Goal: Complete application form: Complete application form

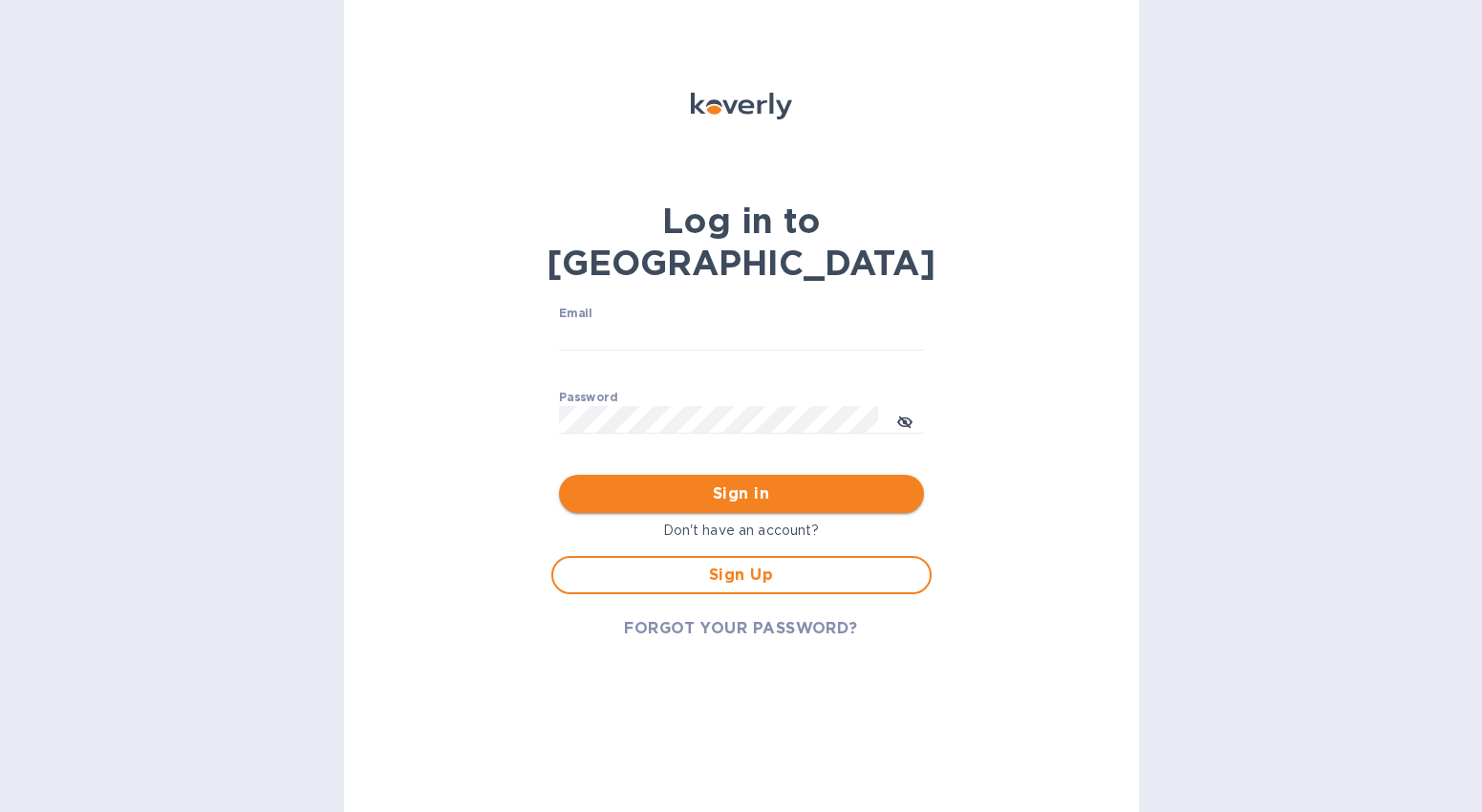
type input "[EMAIL_ADDRESS][DOMAIN_NAME]"
click at [755, 482] on span "Sign in" at bounding box center [741, 494] width 334 height 23
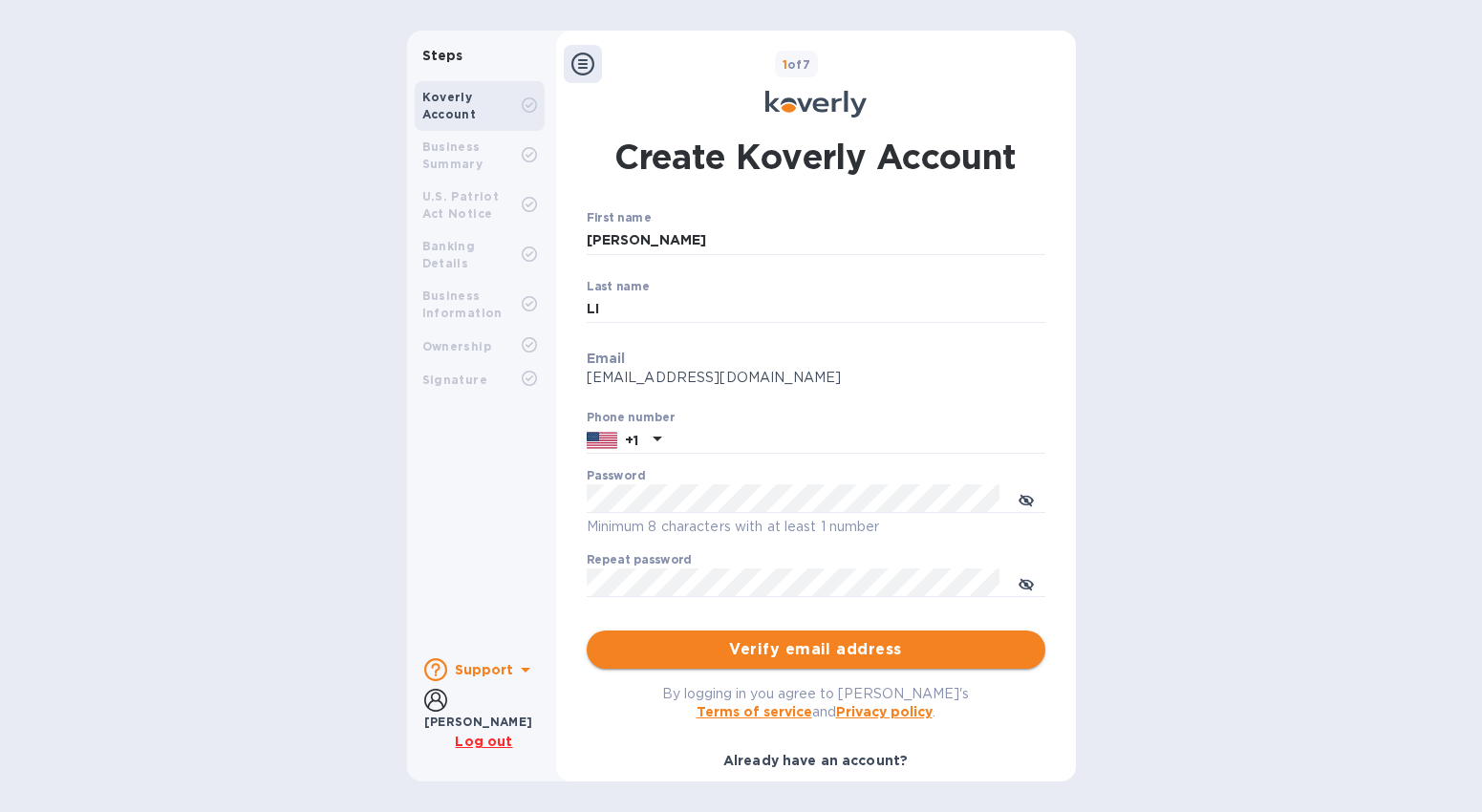
click at [793, 649] on span "Verify email address" at bounding box center [816, 649] width 428 height 23
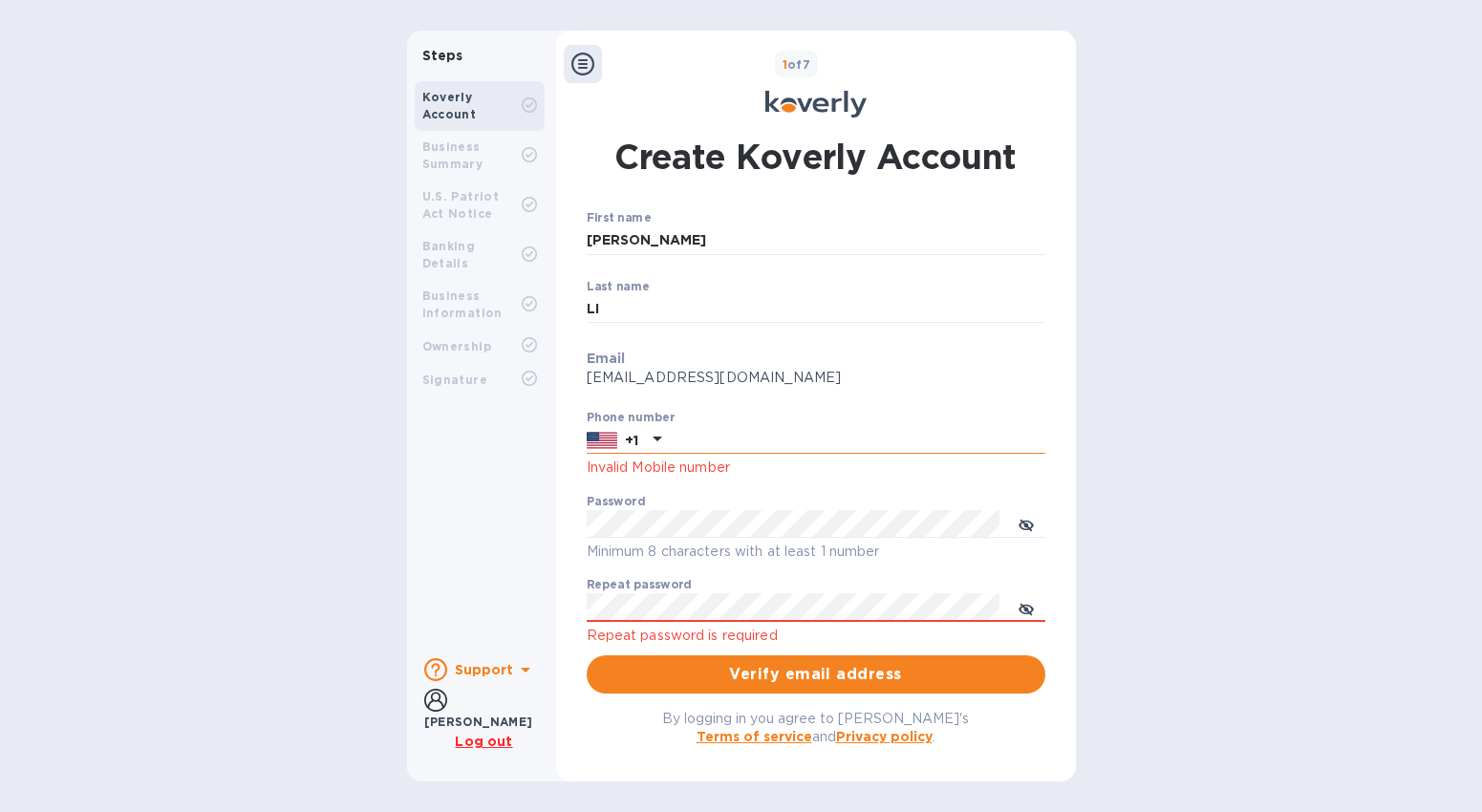
click at [679, 438] on input "text" at bounding box center [857, 440] width 377 height 29
type input "4044465781"
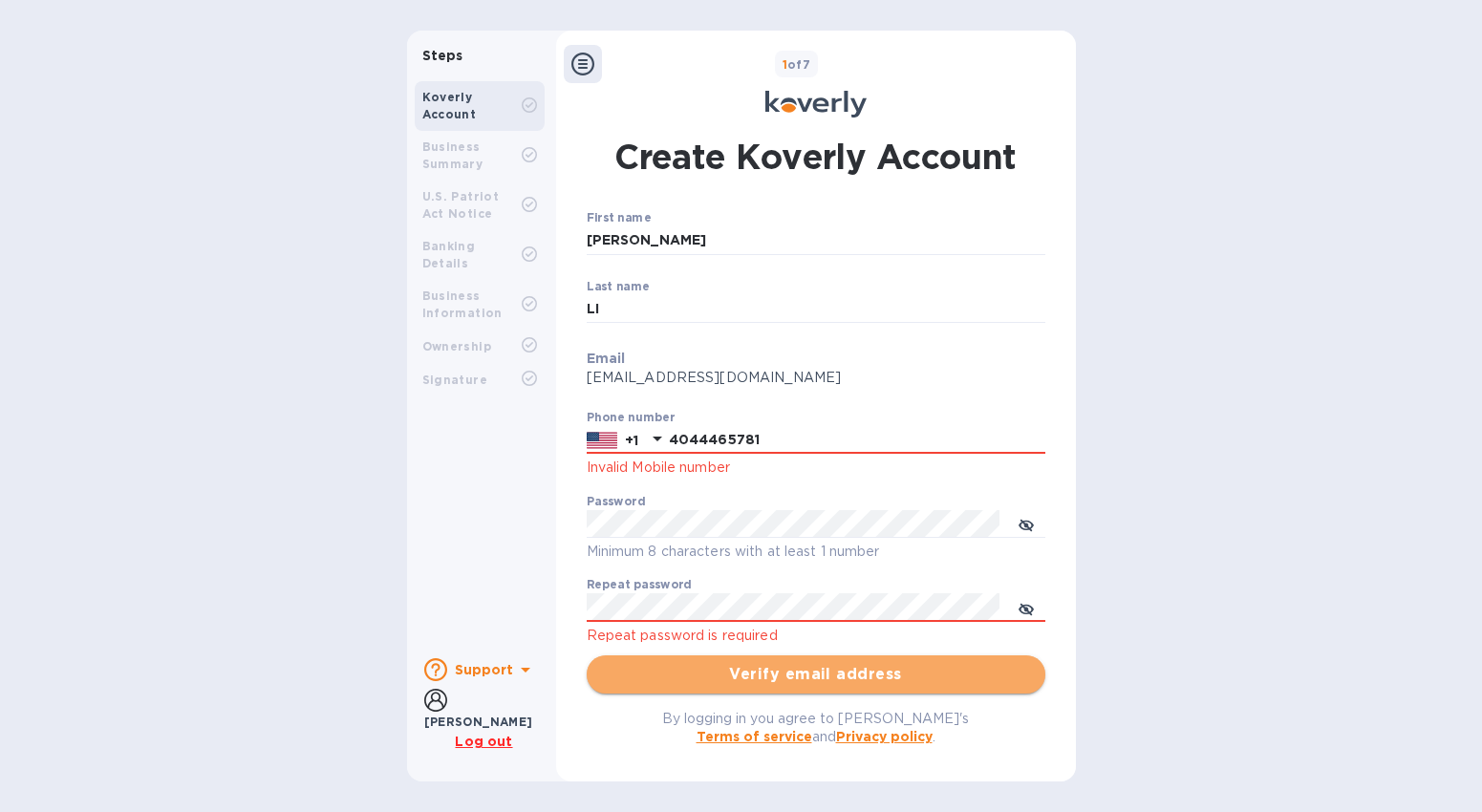
click at [724, 671] on span "Verify email address" at bounding box center [816, 675] width 428 height 23
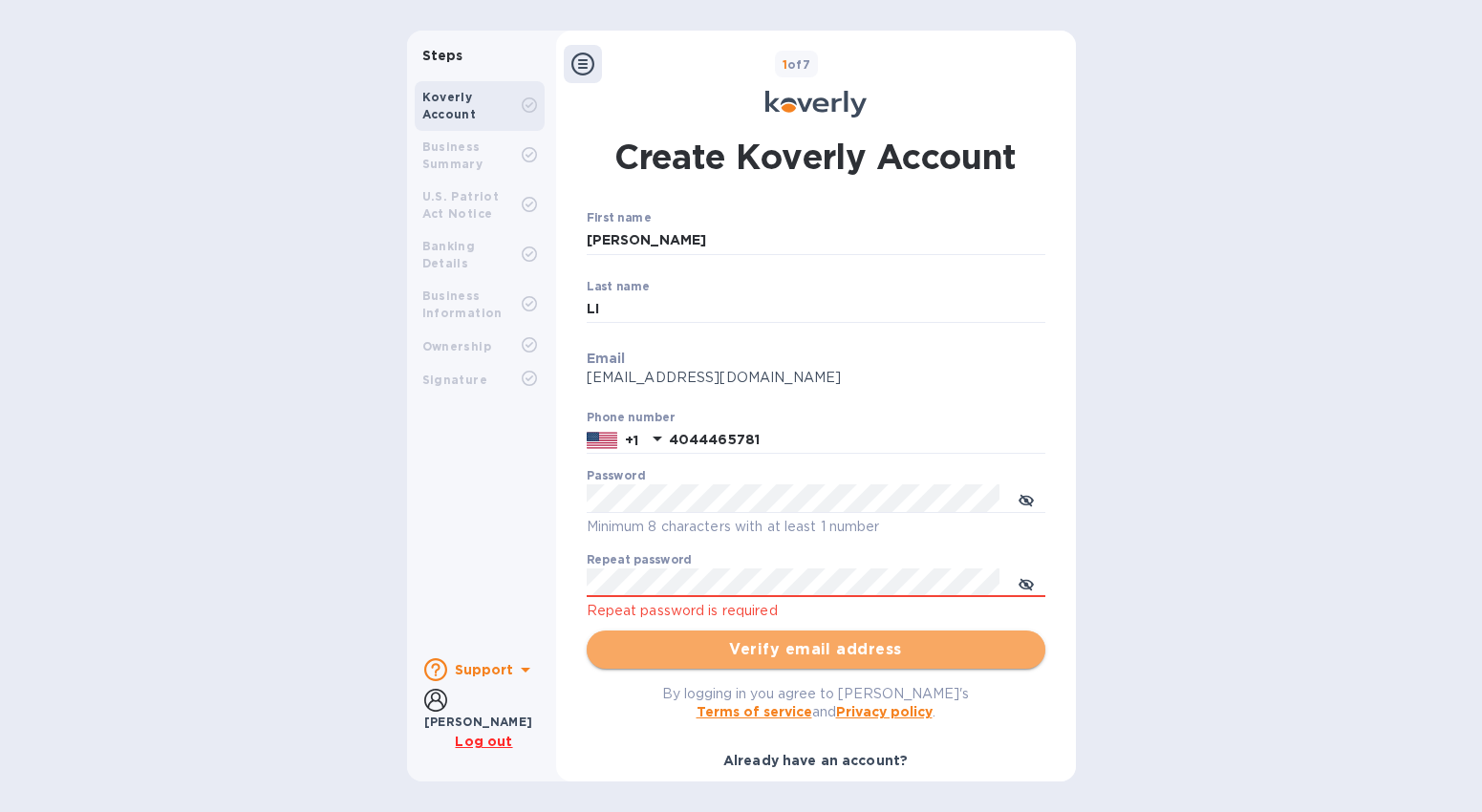
click at [783, 638] on span "Verify email address" at bounding box center [816, 649] width 428 height 23
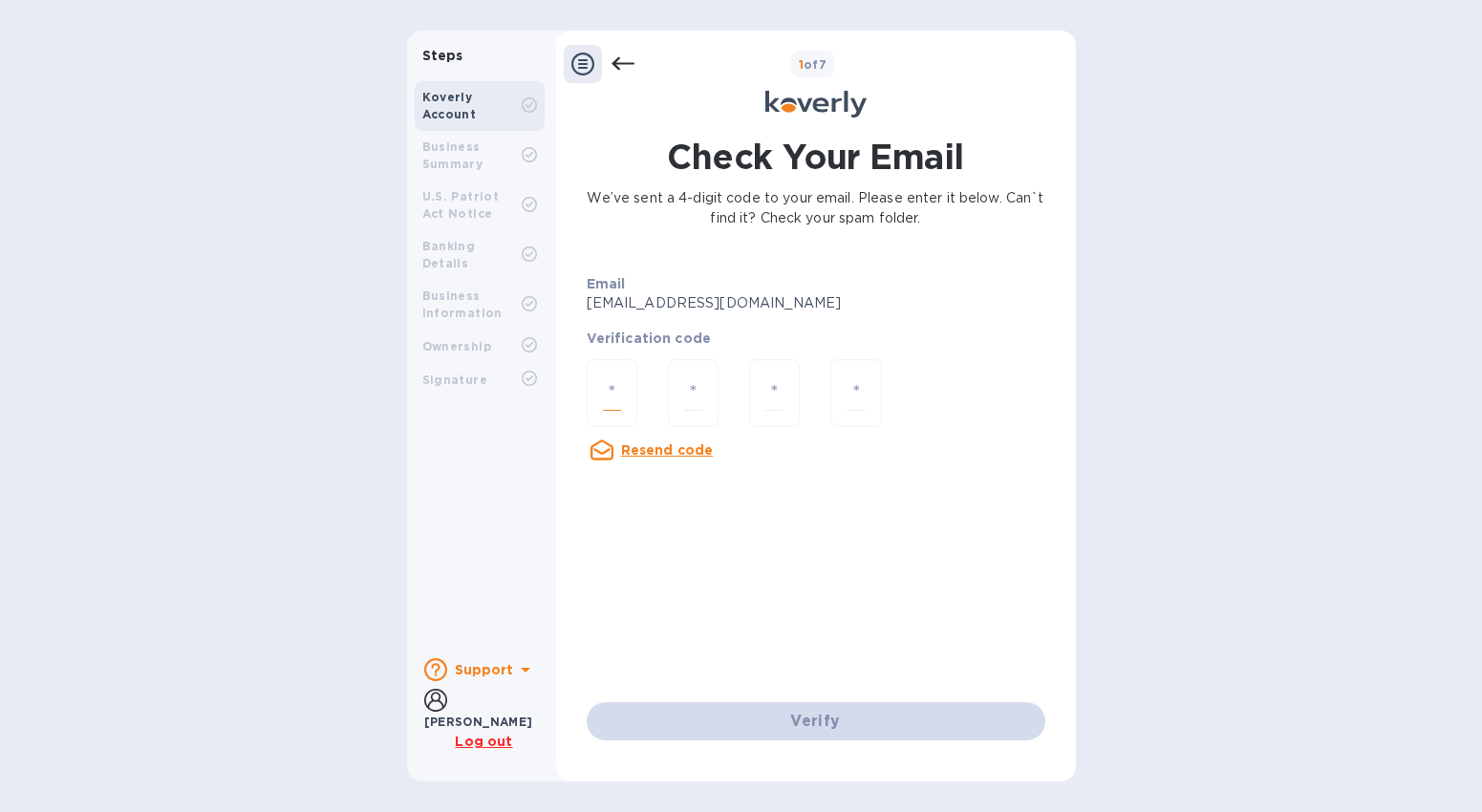
click at [611, 399] on input "number" at bounding box center [612, 393] width 18 height 36
type input "1"
type input "9"
type input "0"
type input "1"
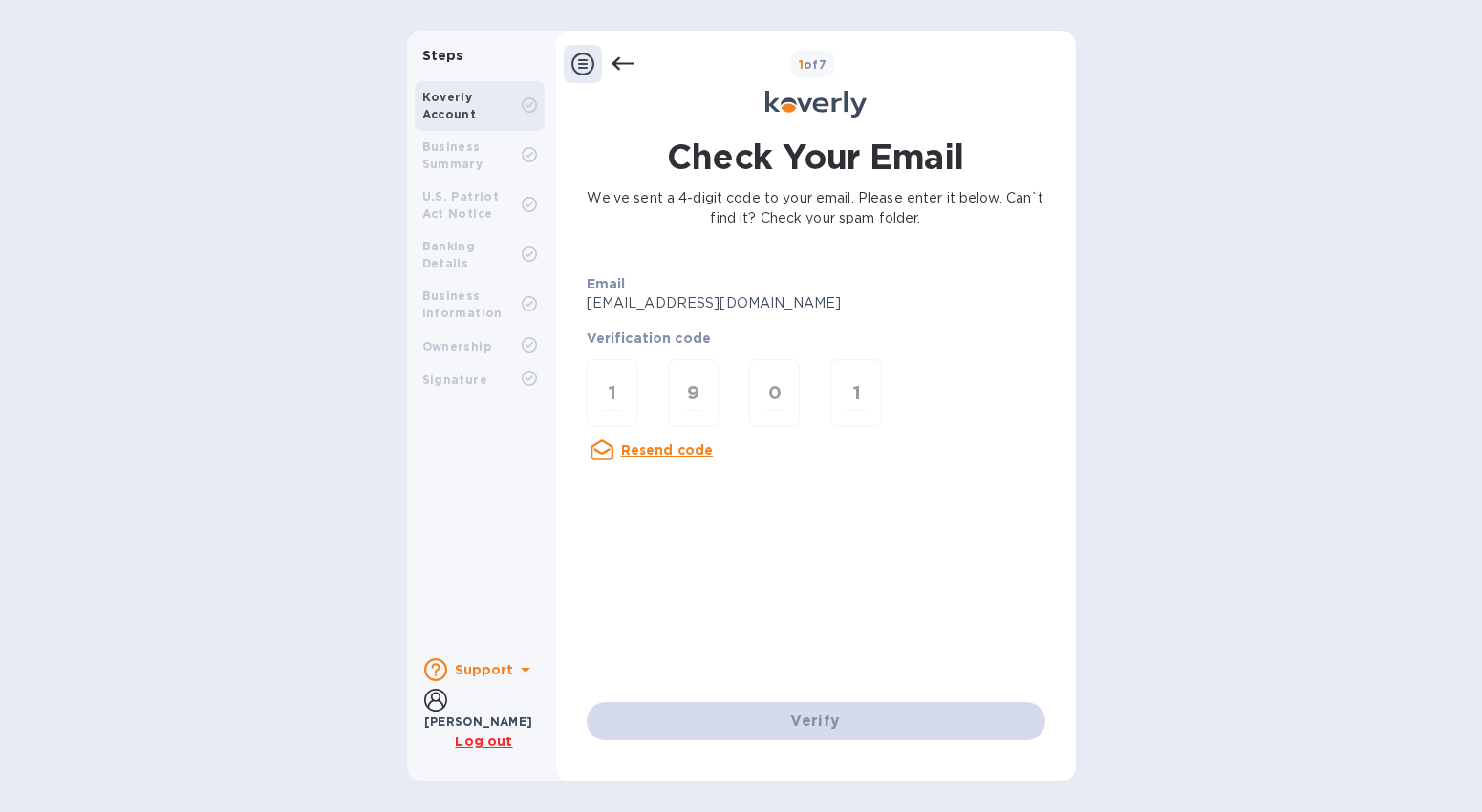
click at [793, 724] on div "Verify" at bounding box center [816, 721] width 474 height 53
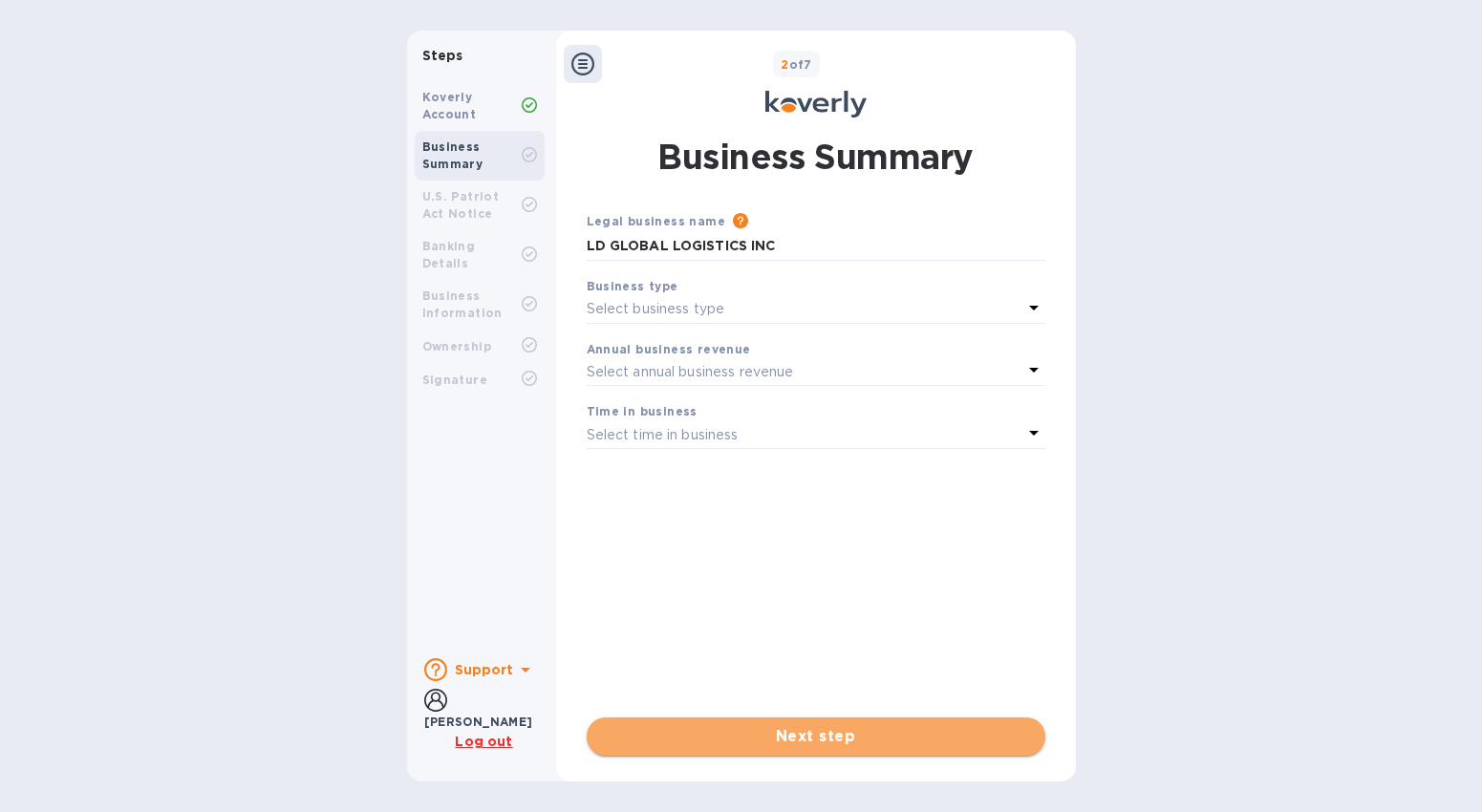
click at [822, 736] on span "Next step" at bounding box center [816, 737] width 428 height 23
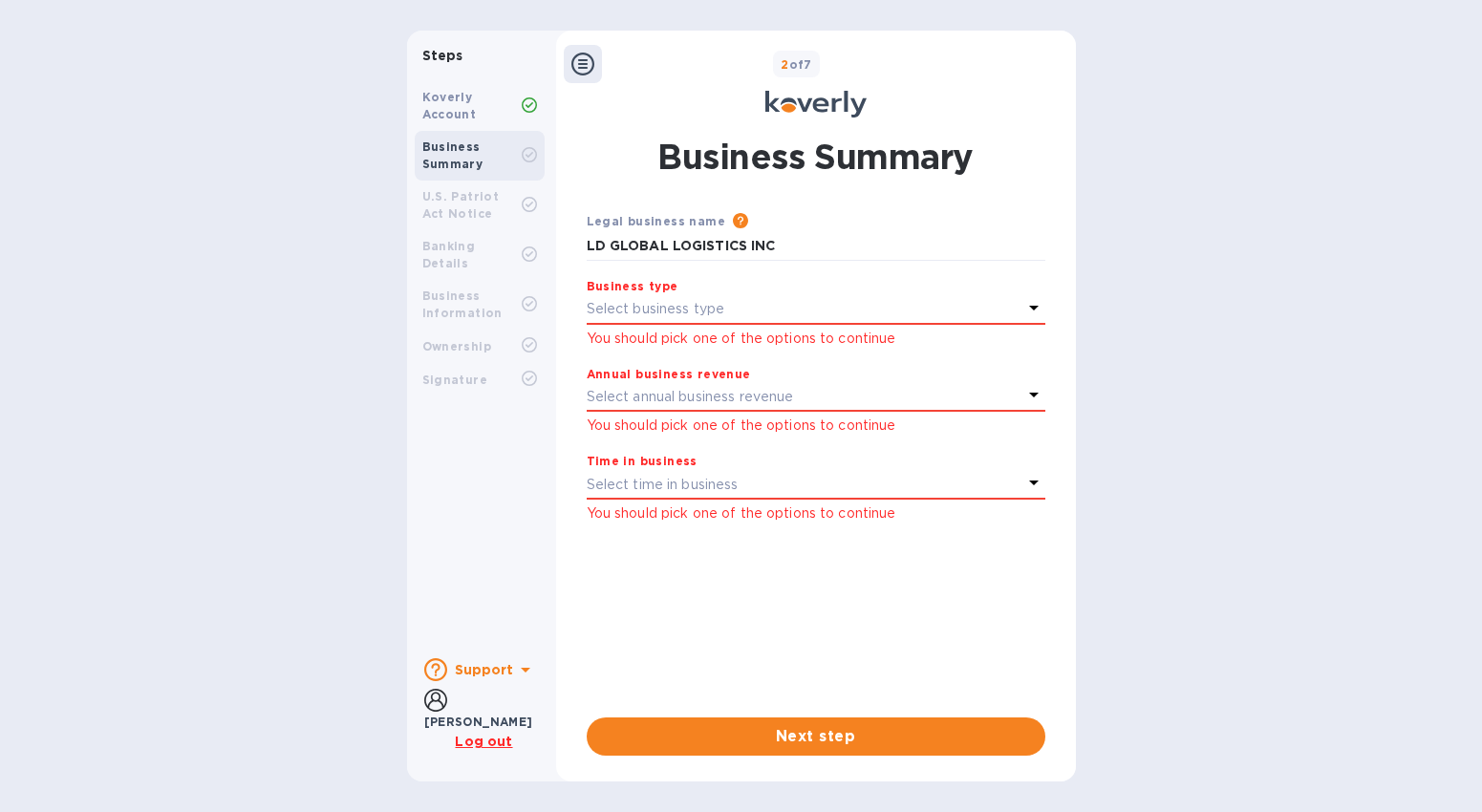
click at [693, 310] on p "Select business type" at bounding box center [655, 309] width 138 height 20
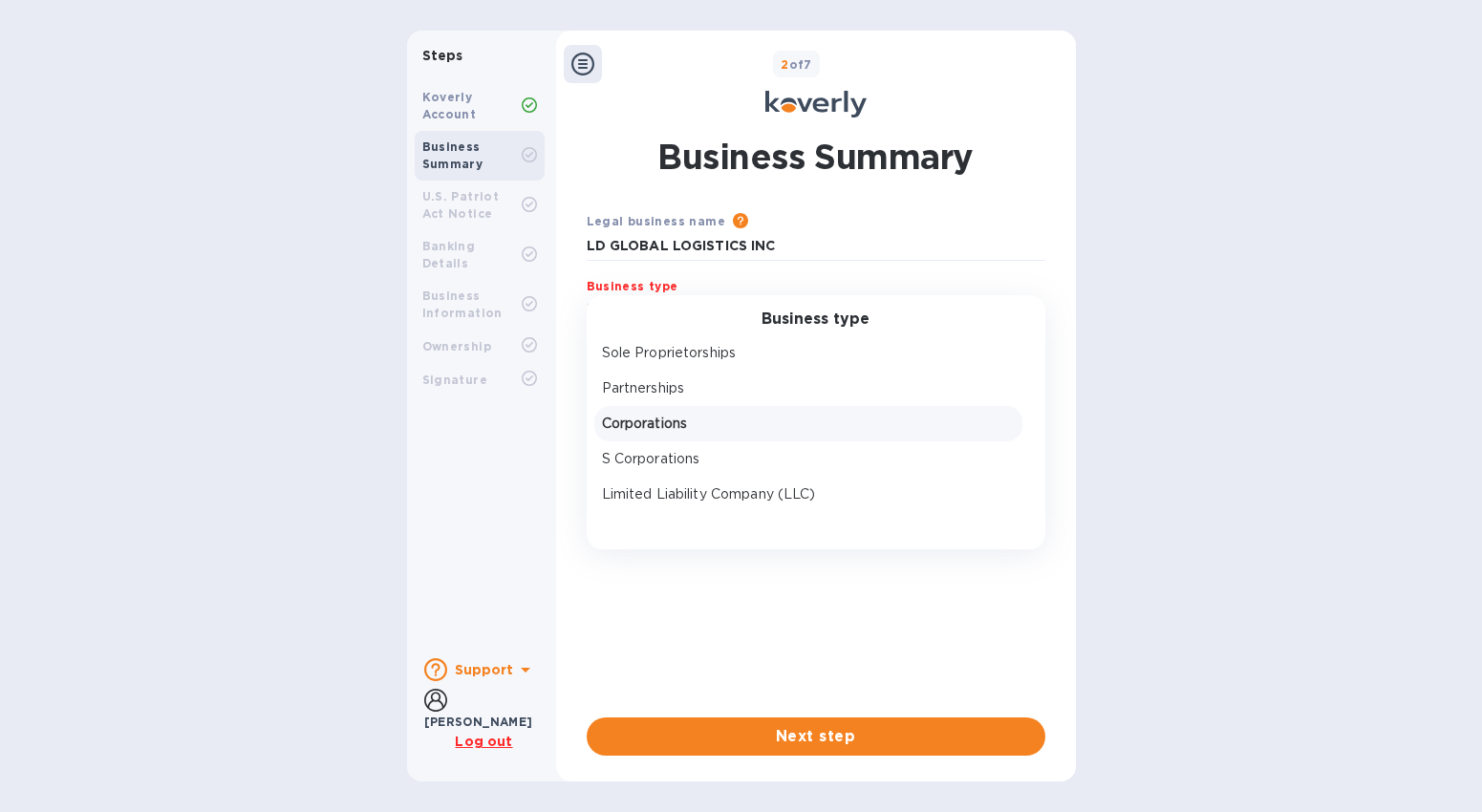
click at [678, 426] on p "Corporations" at bounding box center [808, 423] width 412 height 20
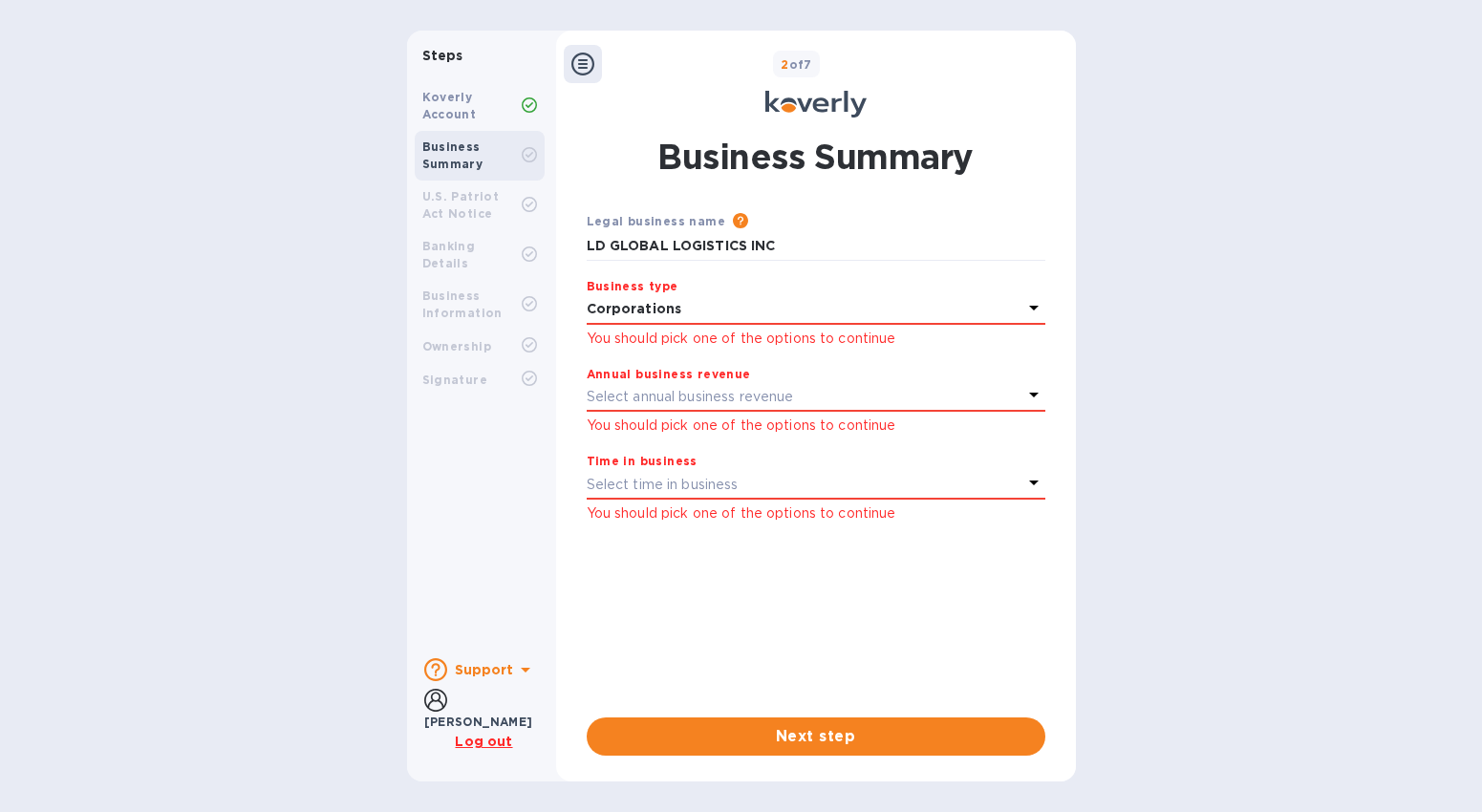
click at [649, 399] on p "Select annual business revenue" at bounding box center [690, 397] width 207 height 20
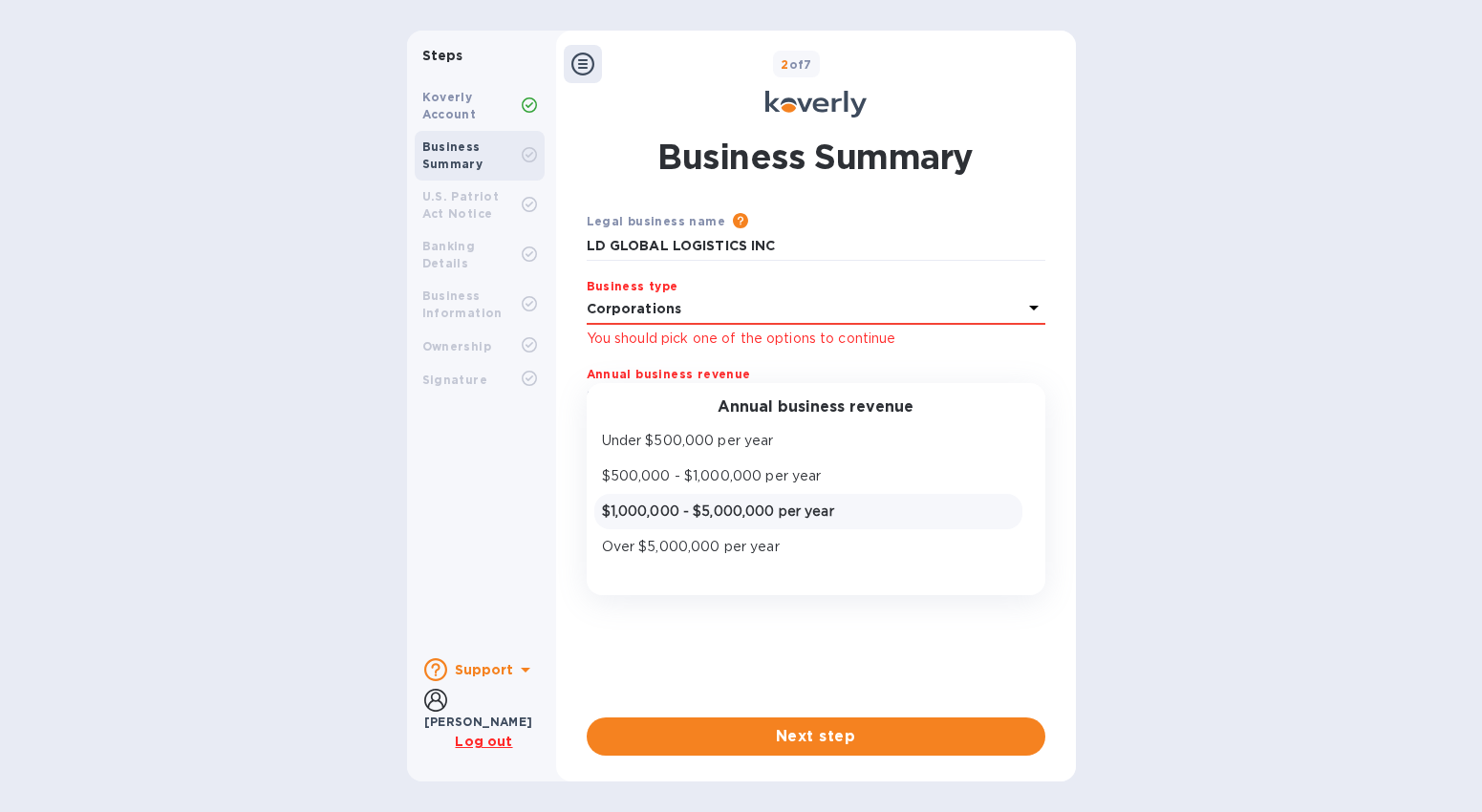
click at [671, 516] on p "$1,000,000 - $5,000,000 per year" at bounding box center [808, 511] width 412 height 20
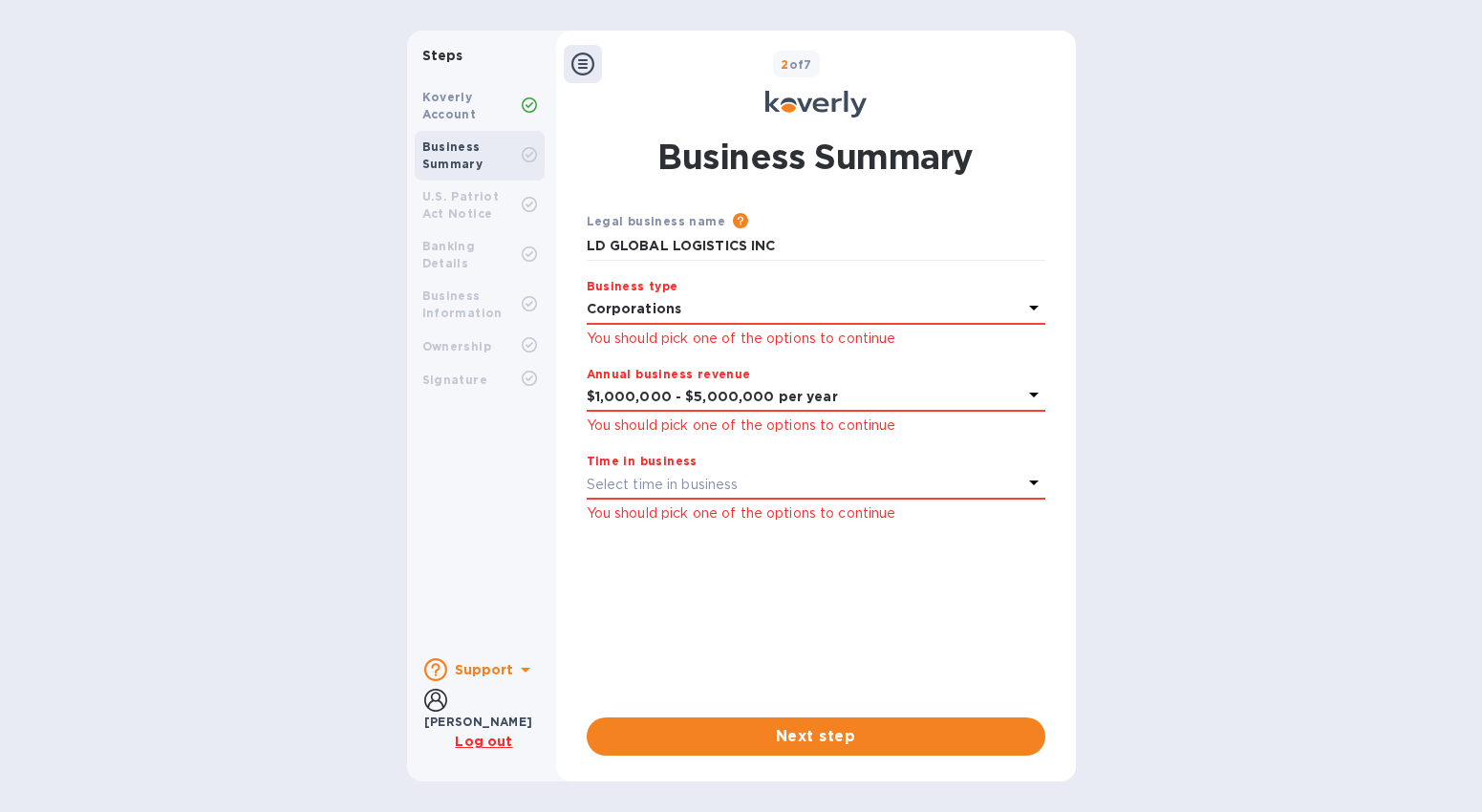
click at [672, 476] on p "Select time in business" at bounding box center [662, 485] width 152 height 20
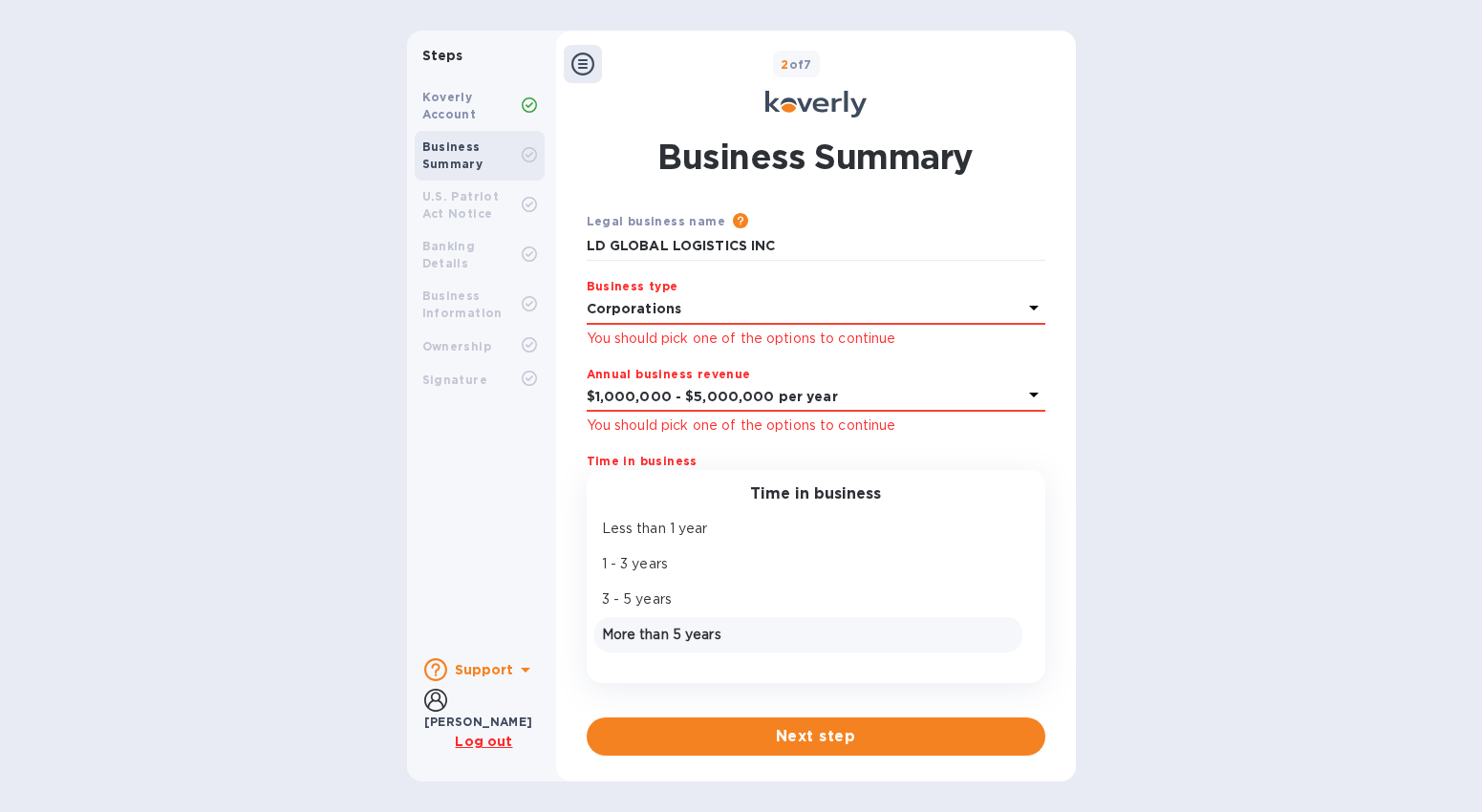
click at [675, 634] on p "More than 5 years" at bounding box center [808, 635] width 412 height 20
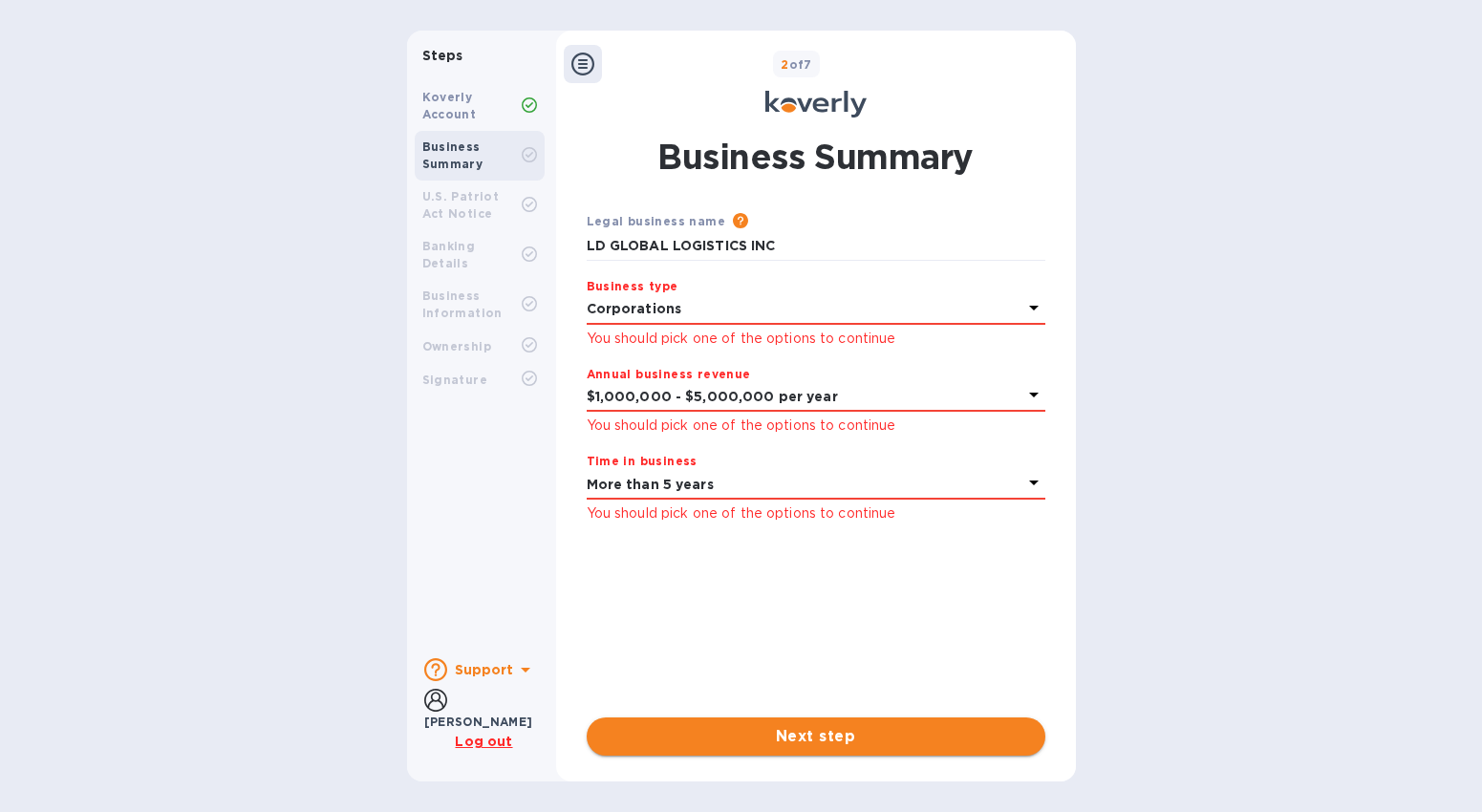
click at [775, 733] on span "Next step" at bounding box center [816, 737] width 428 height 23
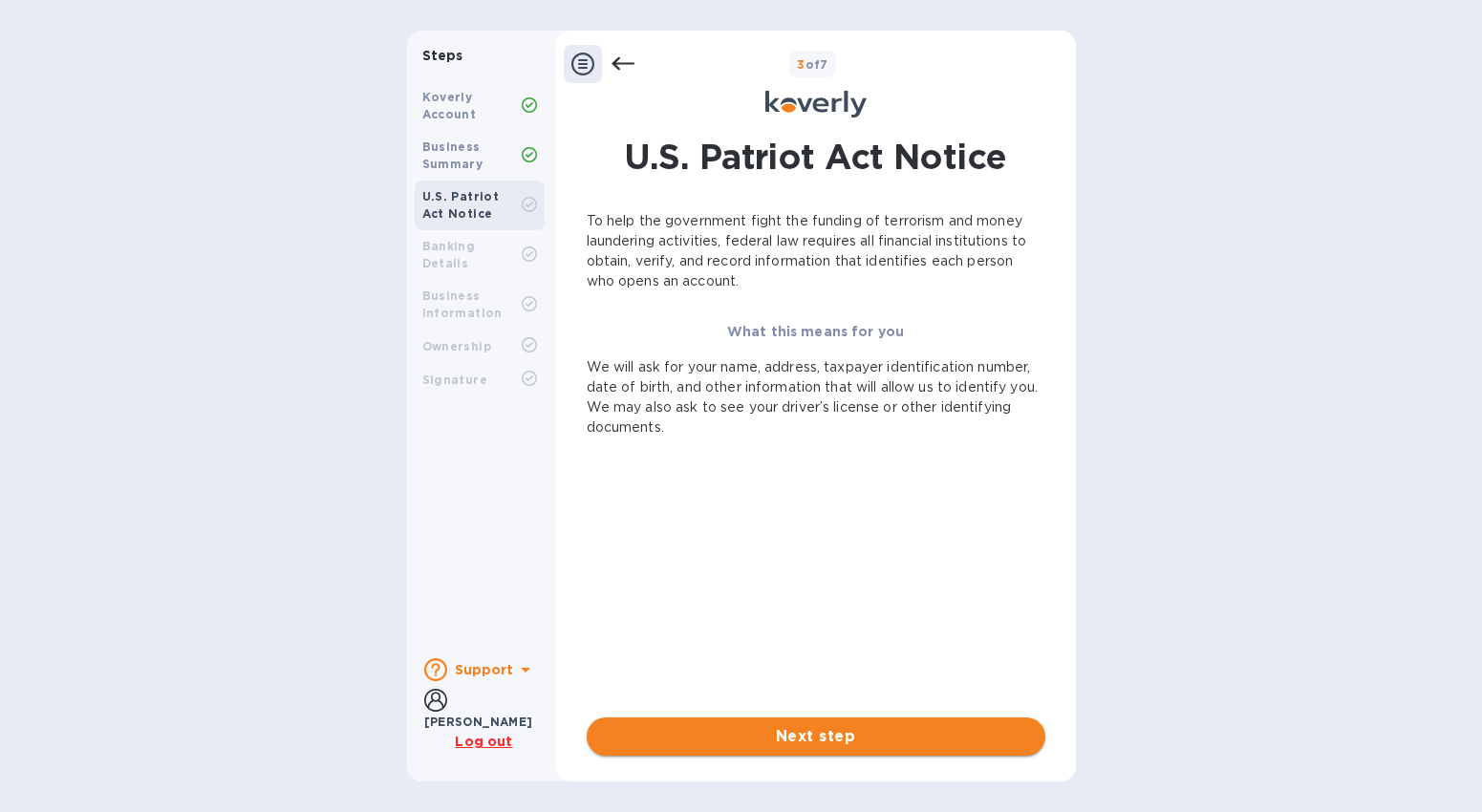
click at [860, 738] on span "Next step" at bounding box center [816, 737] width 428 height 23
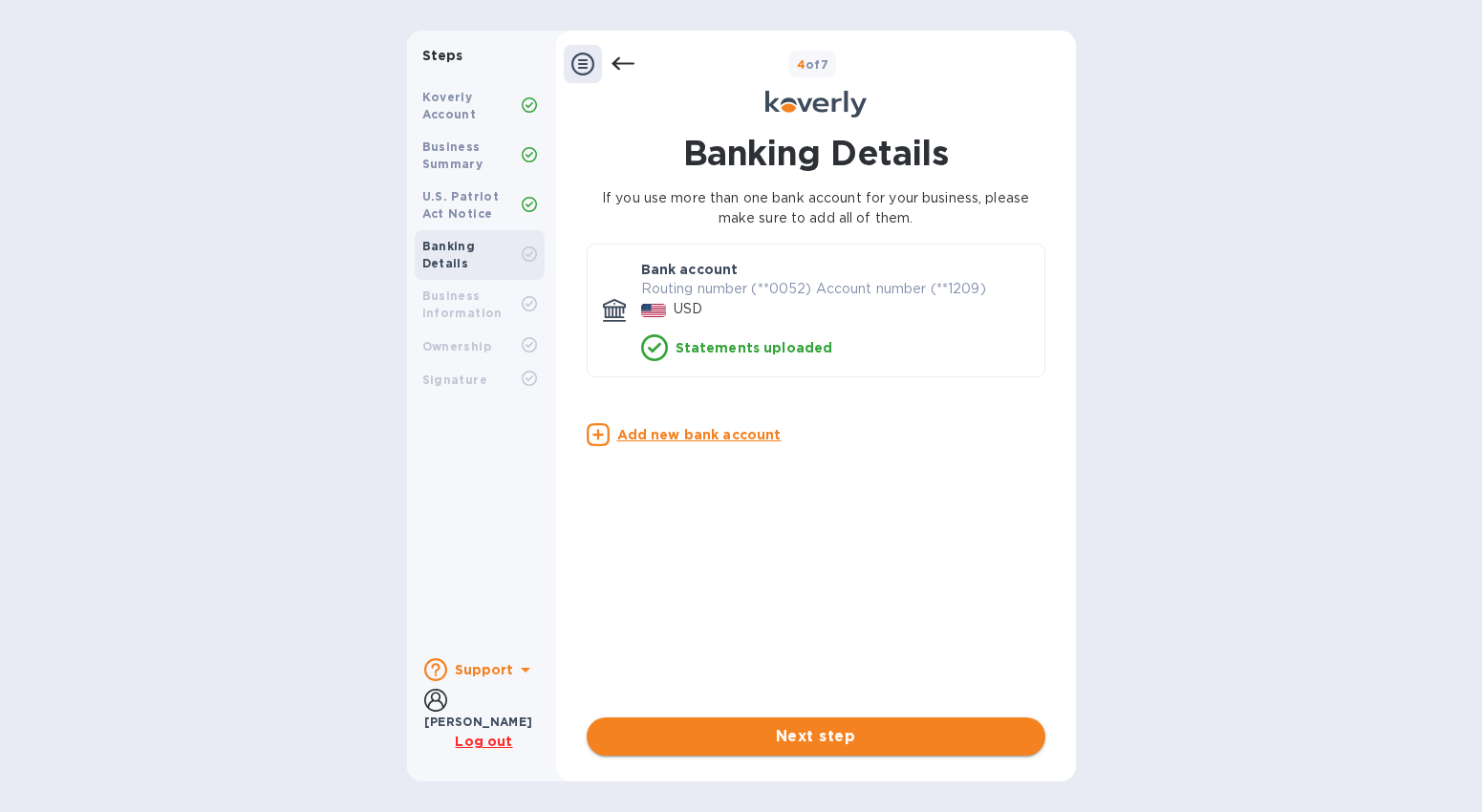
click at [839, 738] on span "Next step" at bounding box center [816, 737] width 428 height 23
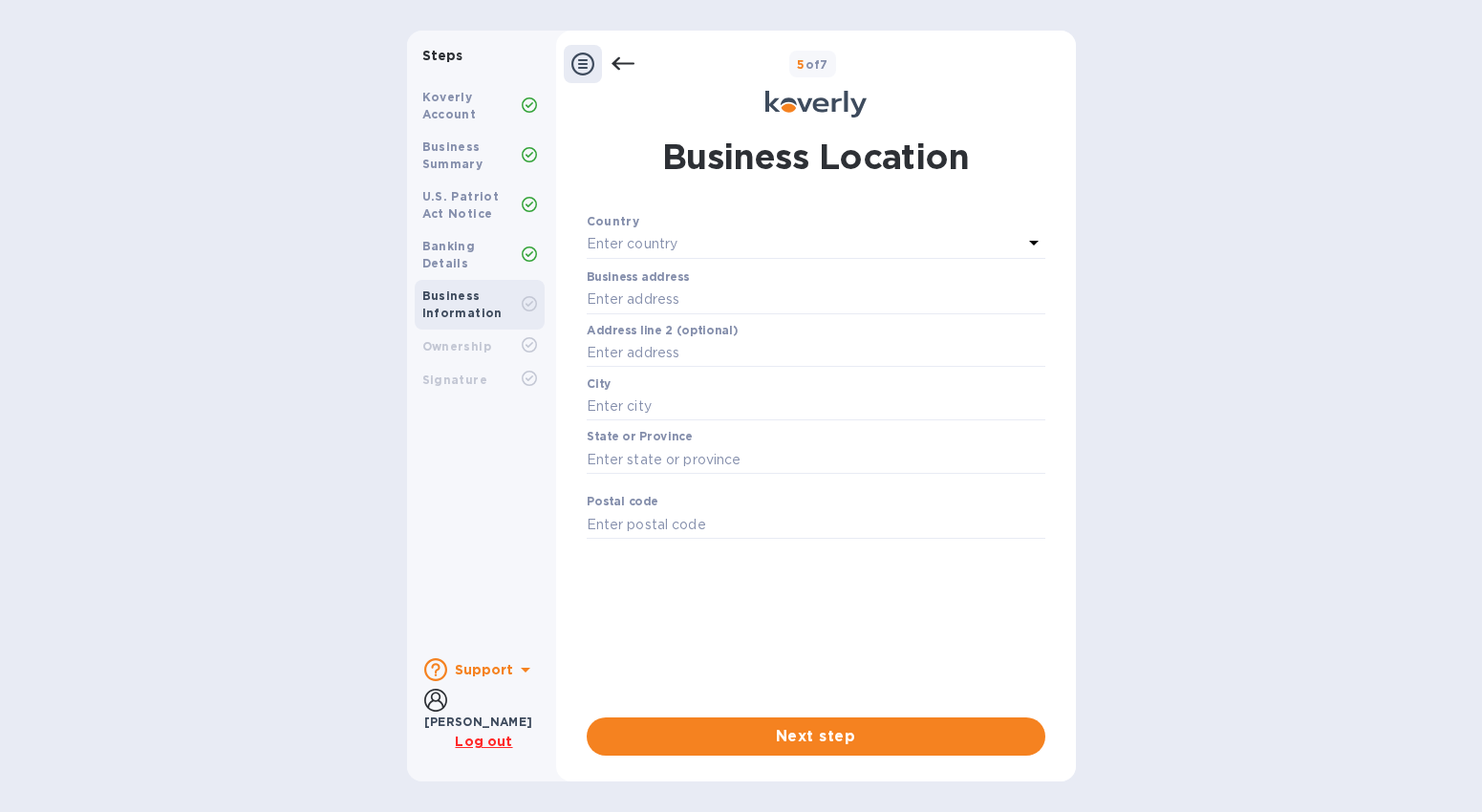
click at [679, 246] on p "Enter country" at bounding box center [632, 244] width 92 height 20
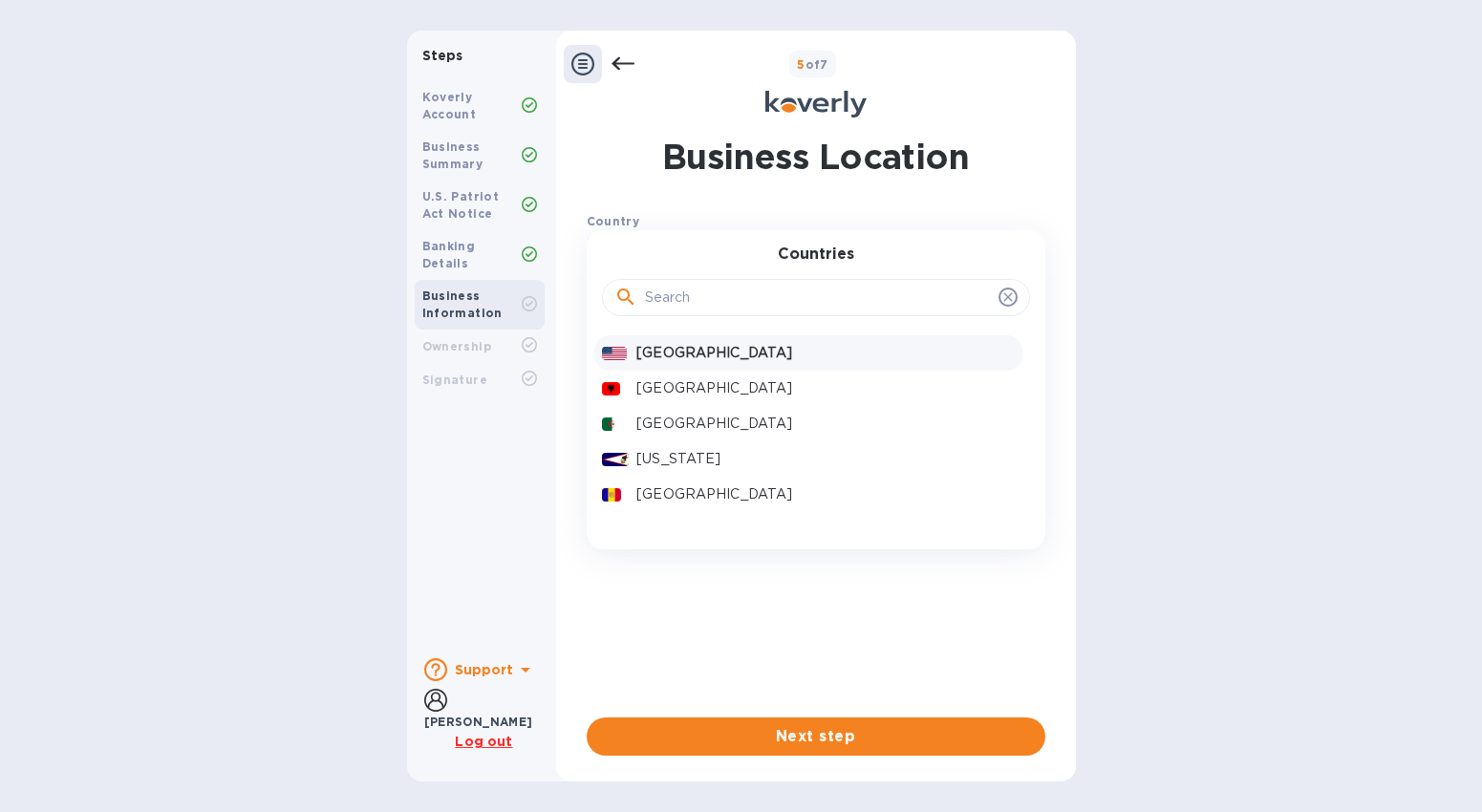
click at [695, 358] on p "[GEOGRAPHIC_DATA]" at bounding box center [825, 352] width 378 height 20
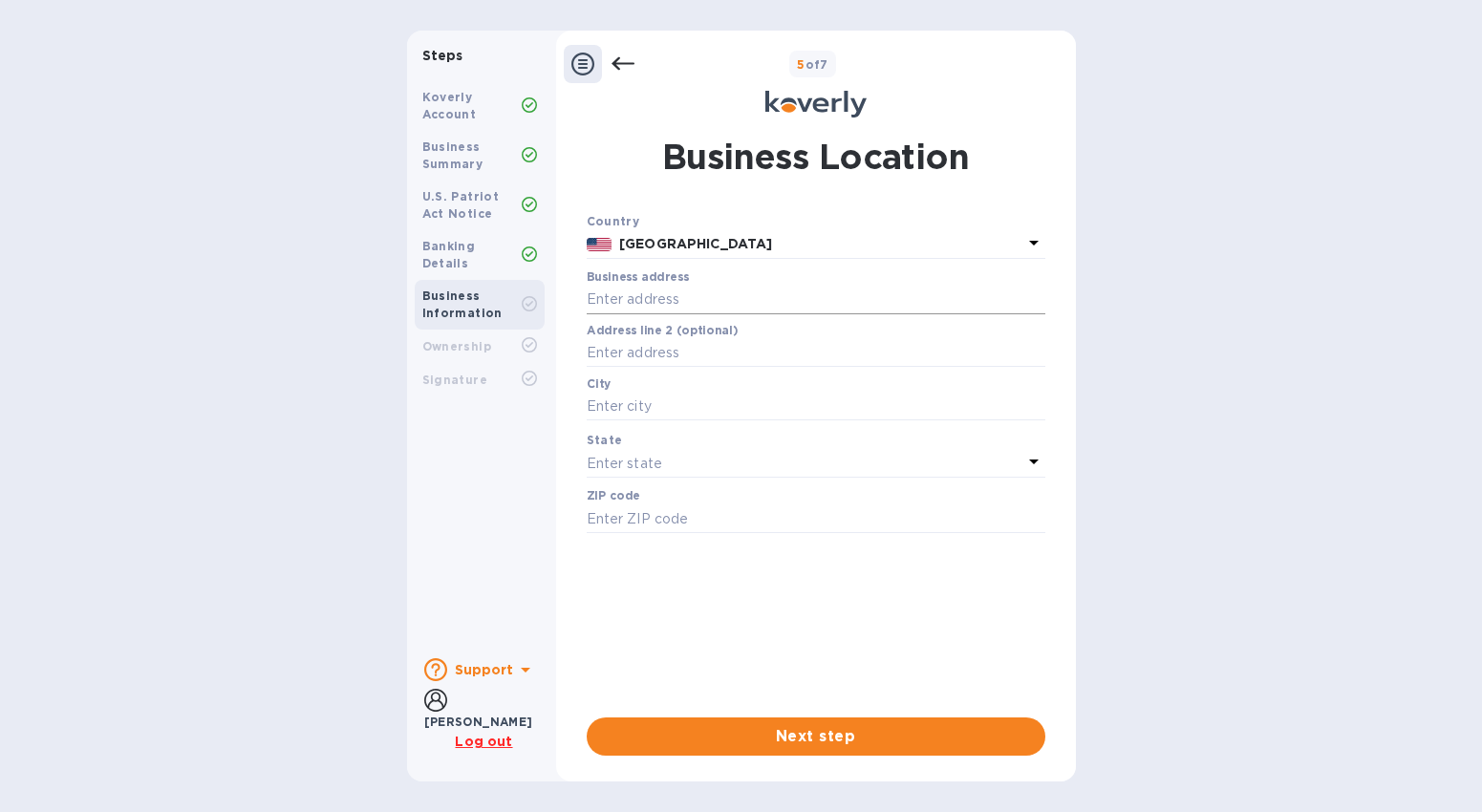
click at [646, 299] on input "text" at bounding box center [816, 300] width 459 height 29
type input "[STREET_ADDRESS][PERSON_NAME]"
type input "STE 200"
type input "[GEOGRAPHIC_DATA]"
type input "30122"
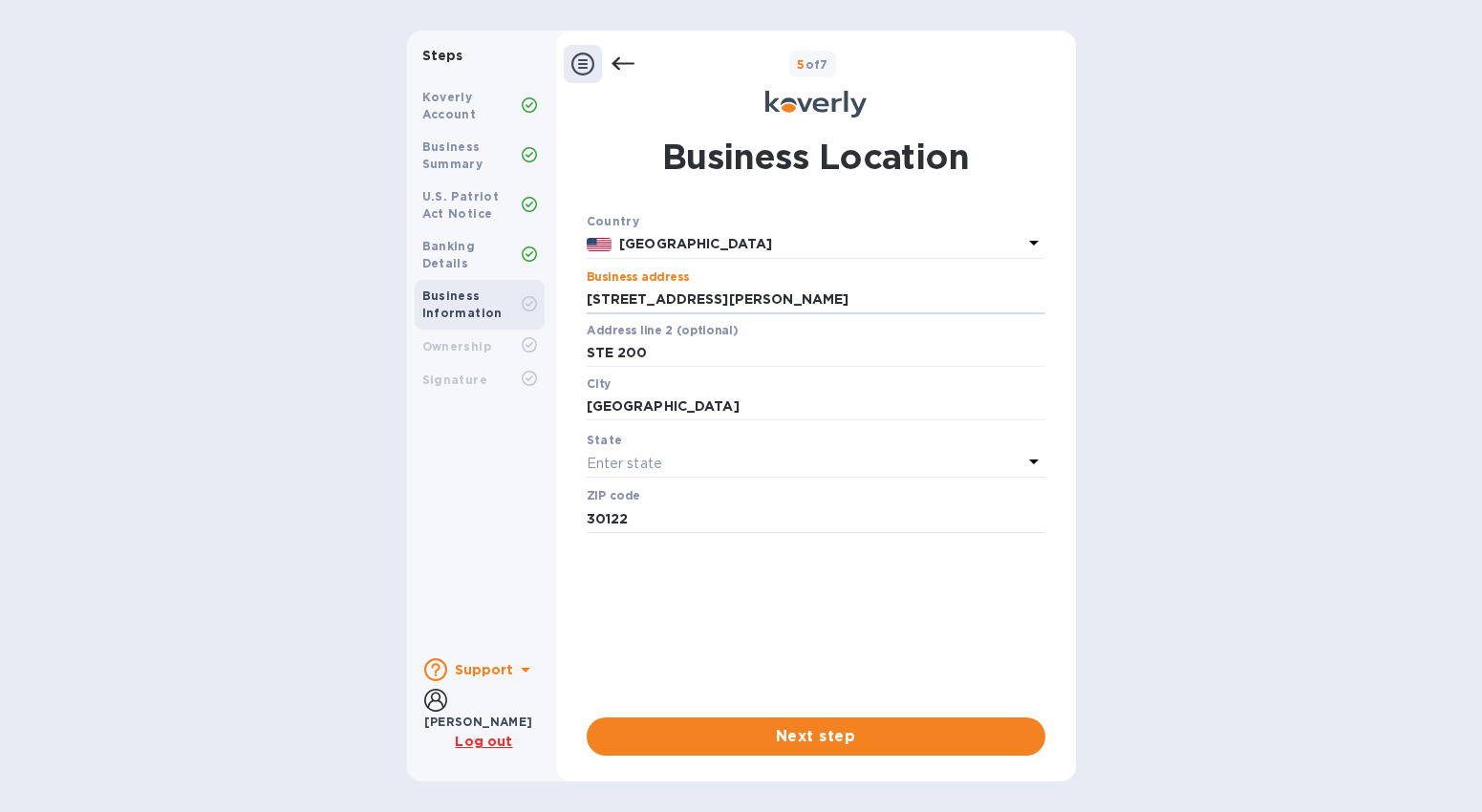
click at [673, 465] on div "Enter state" at bounding box center [804, 464] width 436 height 27
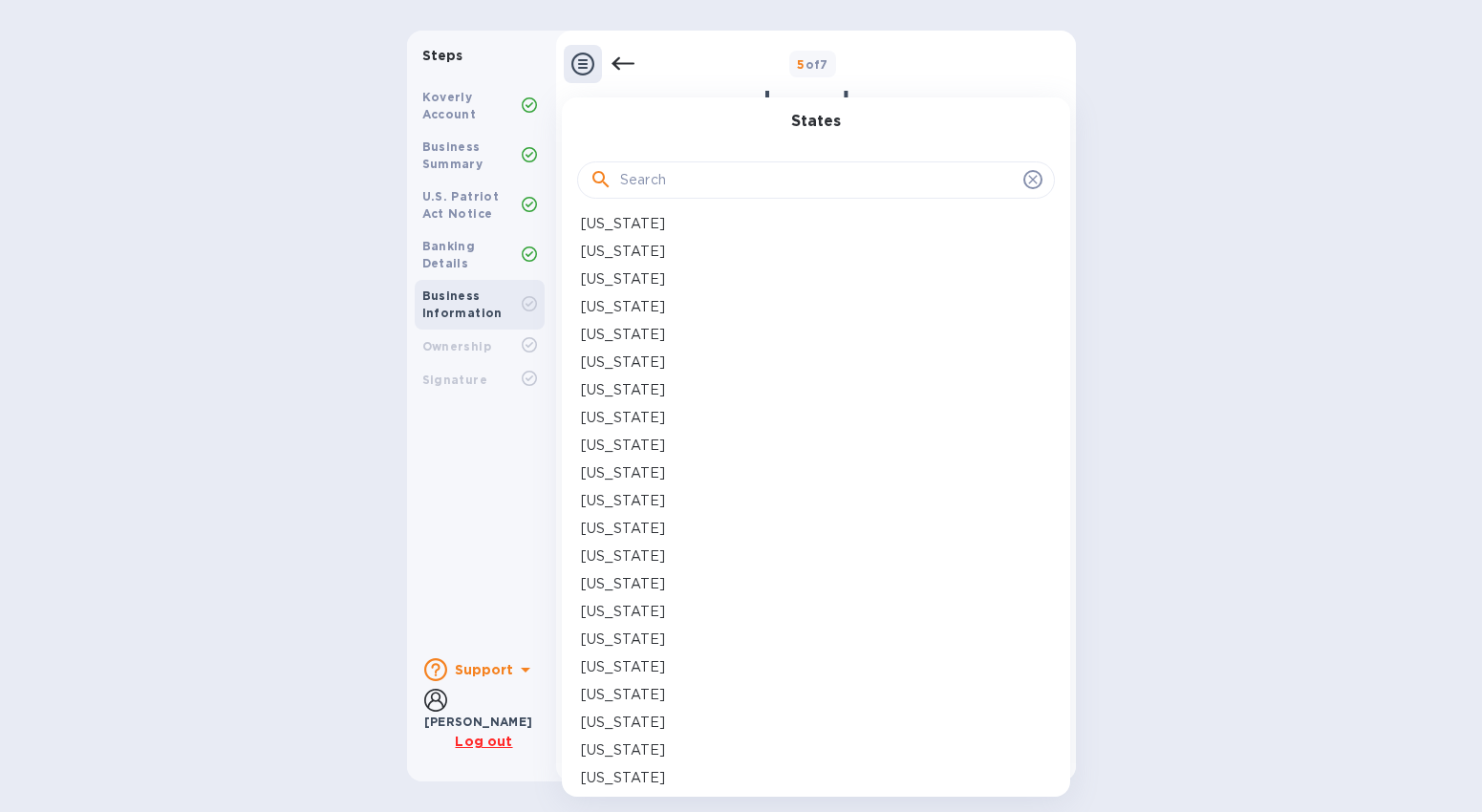
click at [617, 556] on p "[US_STATE]" at bounding box center [622, 556] width 84 height 20
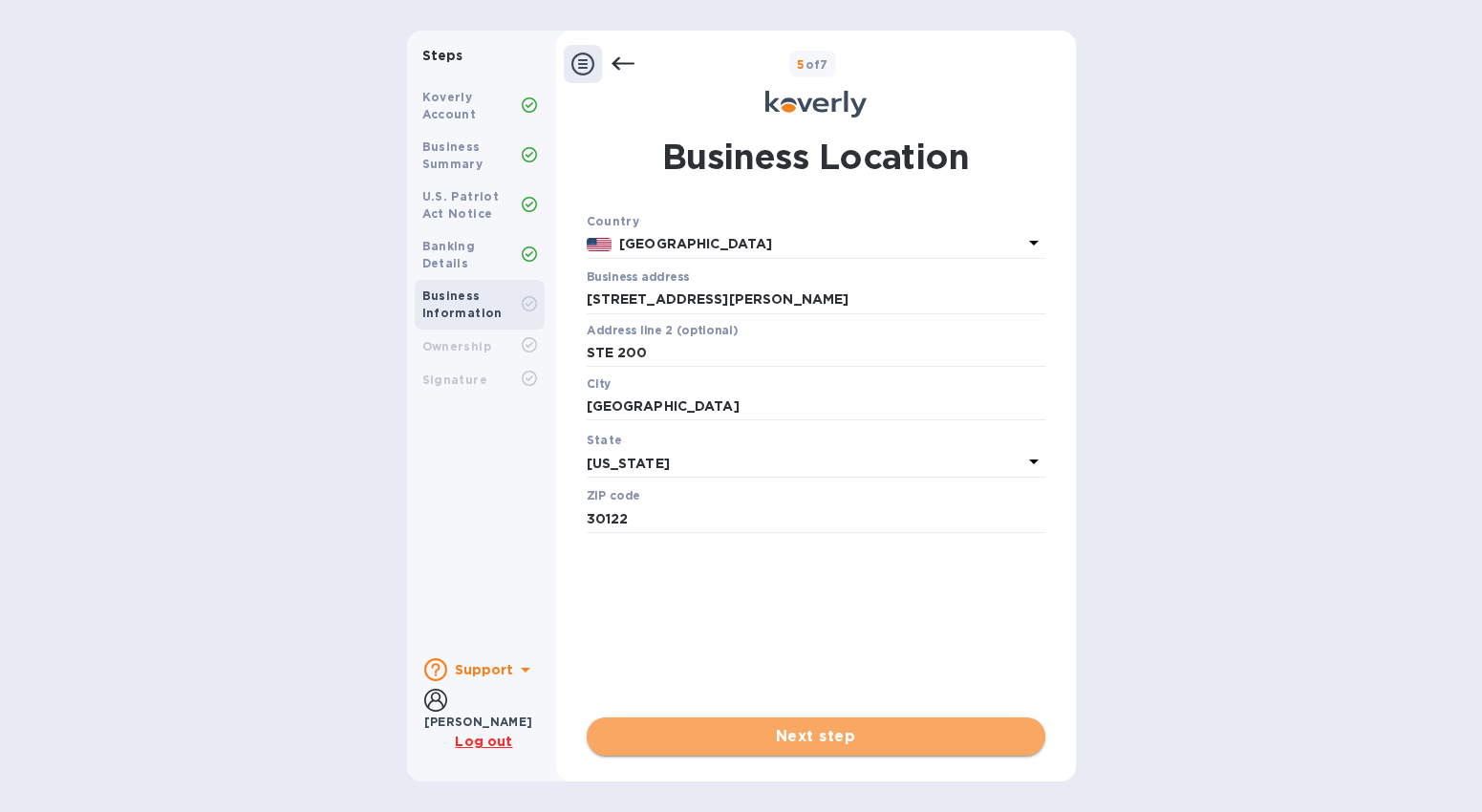
click at [817, 732] on span "Next step" at bounding box center [816, 737] width 428 height 23
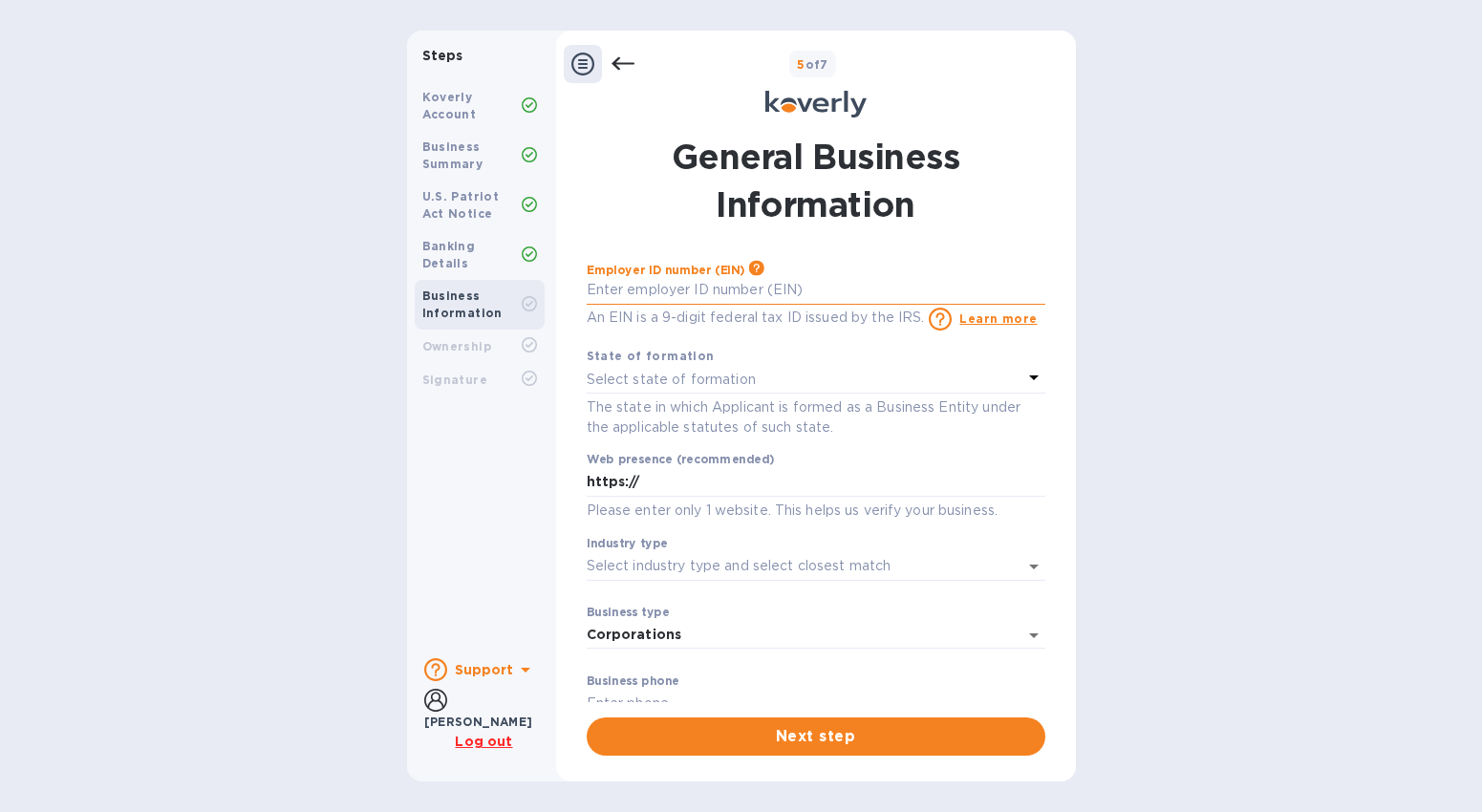
click at [702, 292] on input "text" at bounding box center [816, 290] width 459 height 29
type input "***83"
click at [677, 382] on p "Select state of formation" at bounding box center [671, 379] width 169 height 20
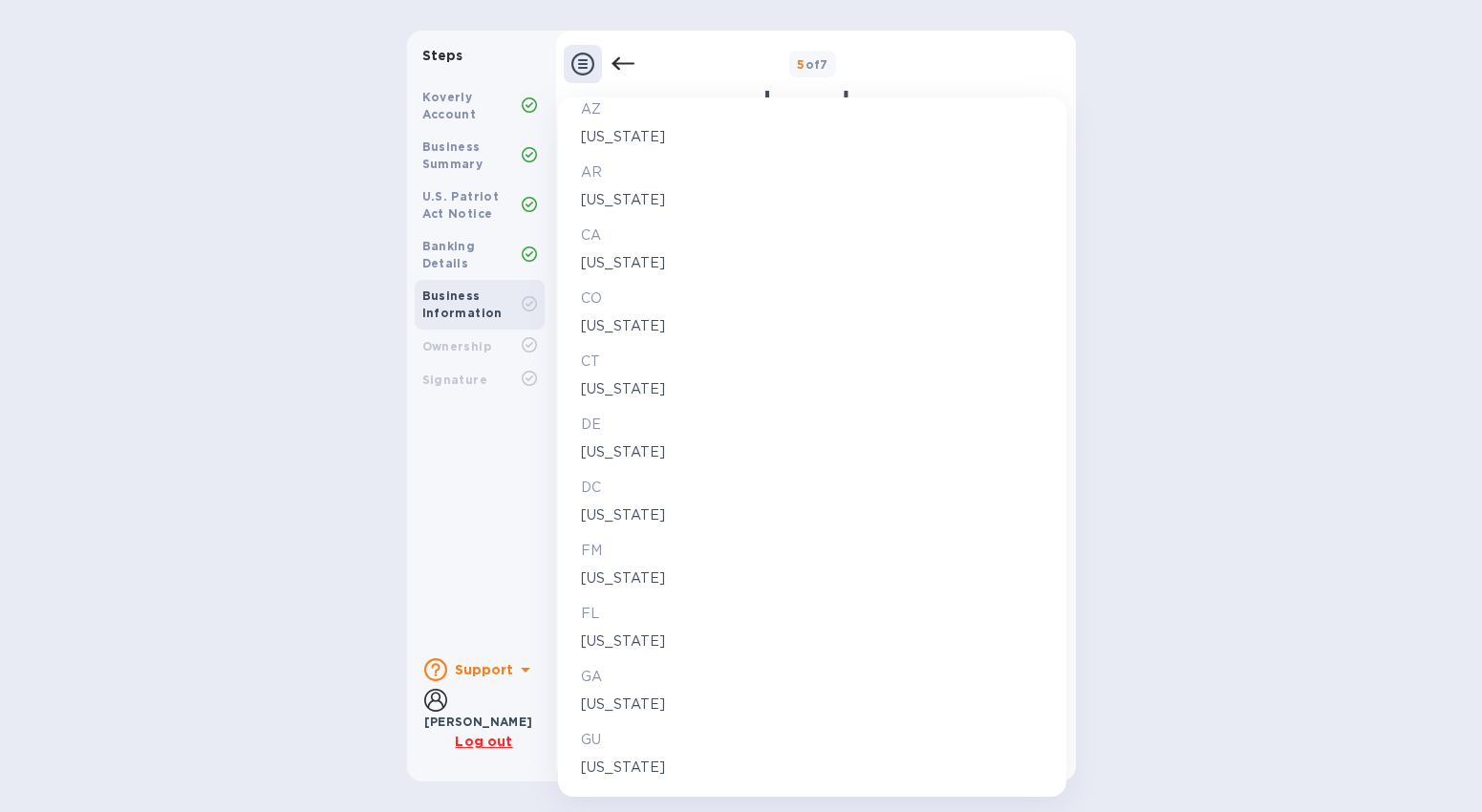
scroll to position [354, 0]
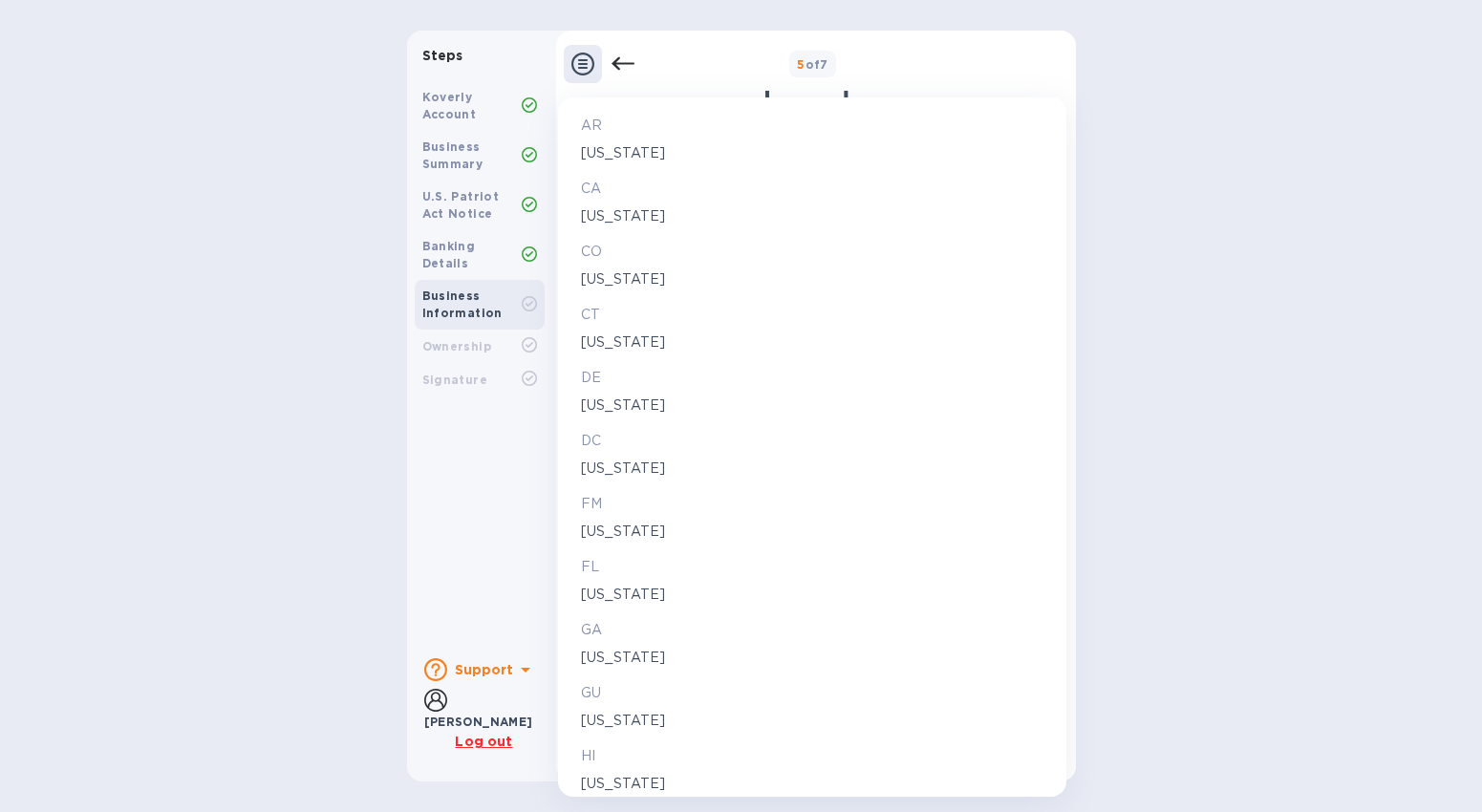
click at [608, 657] on p "[US_STATE]" at bounding box center [812, 657] width 463 height 20
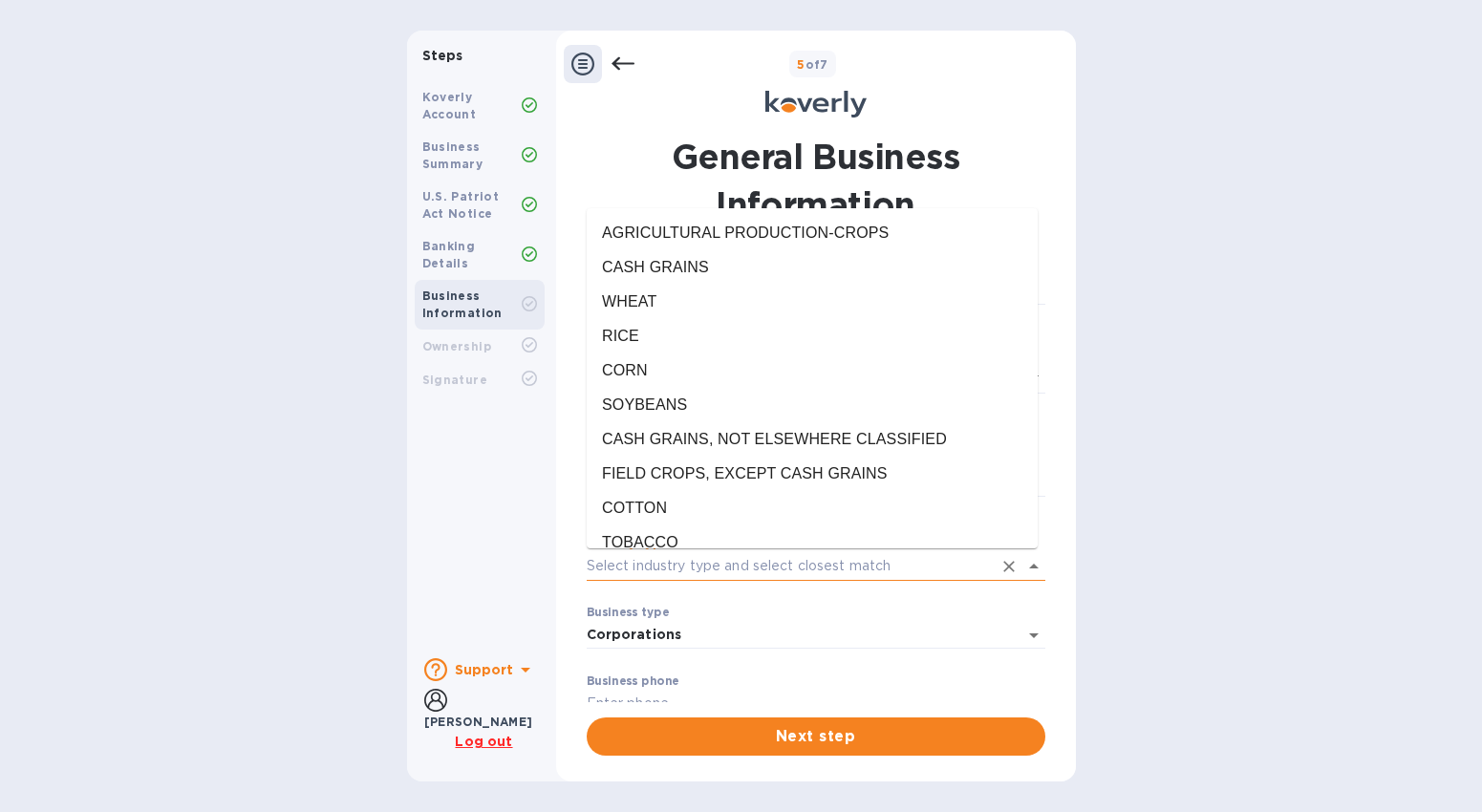
click at [670, 562] on input "Industry type" at bounding box center [789, 566] width 406 height 28
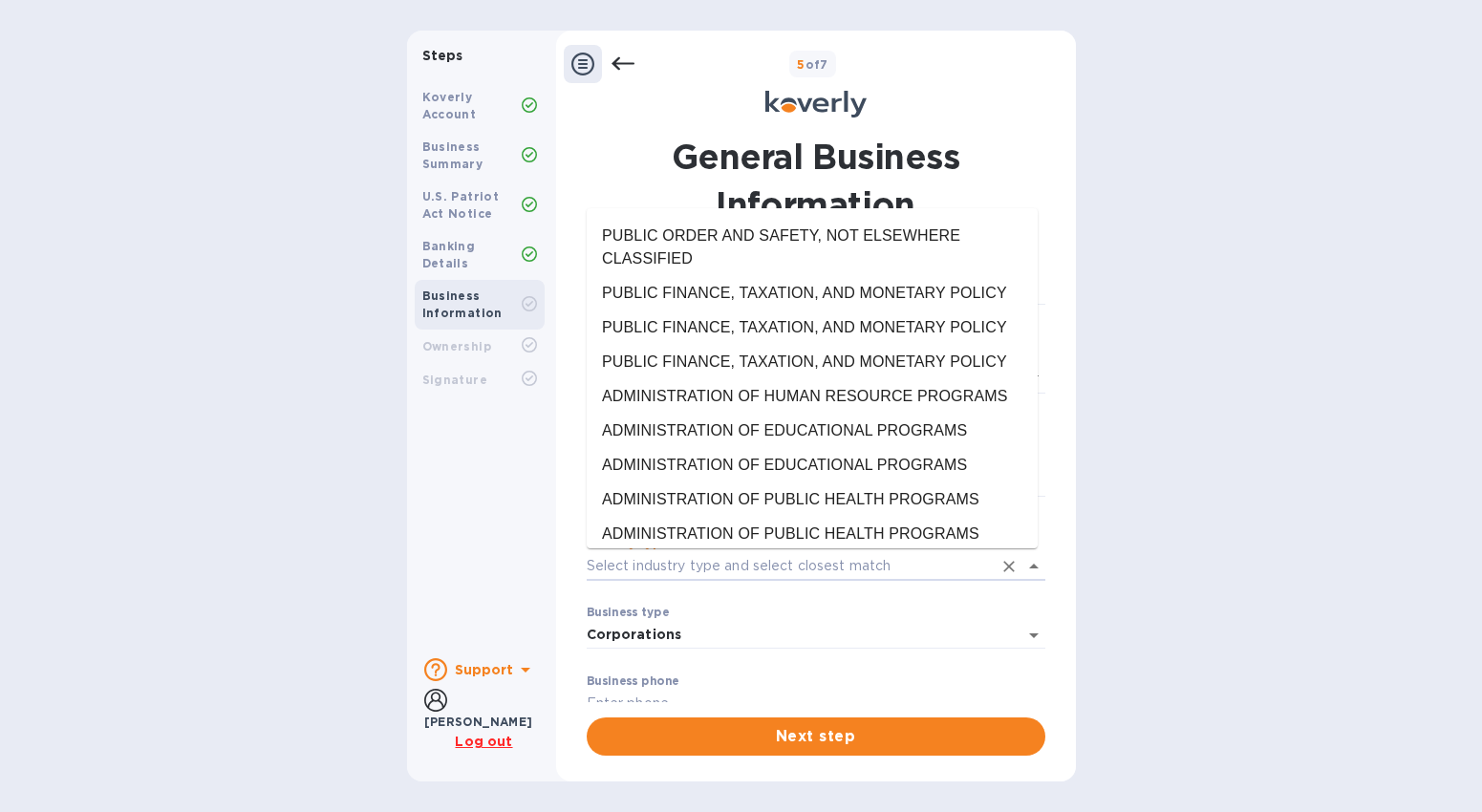
scroll to position [58952, 0]
type input "SERVICES, NOT ELSEWHERE CLASSIFIED"
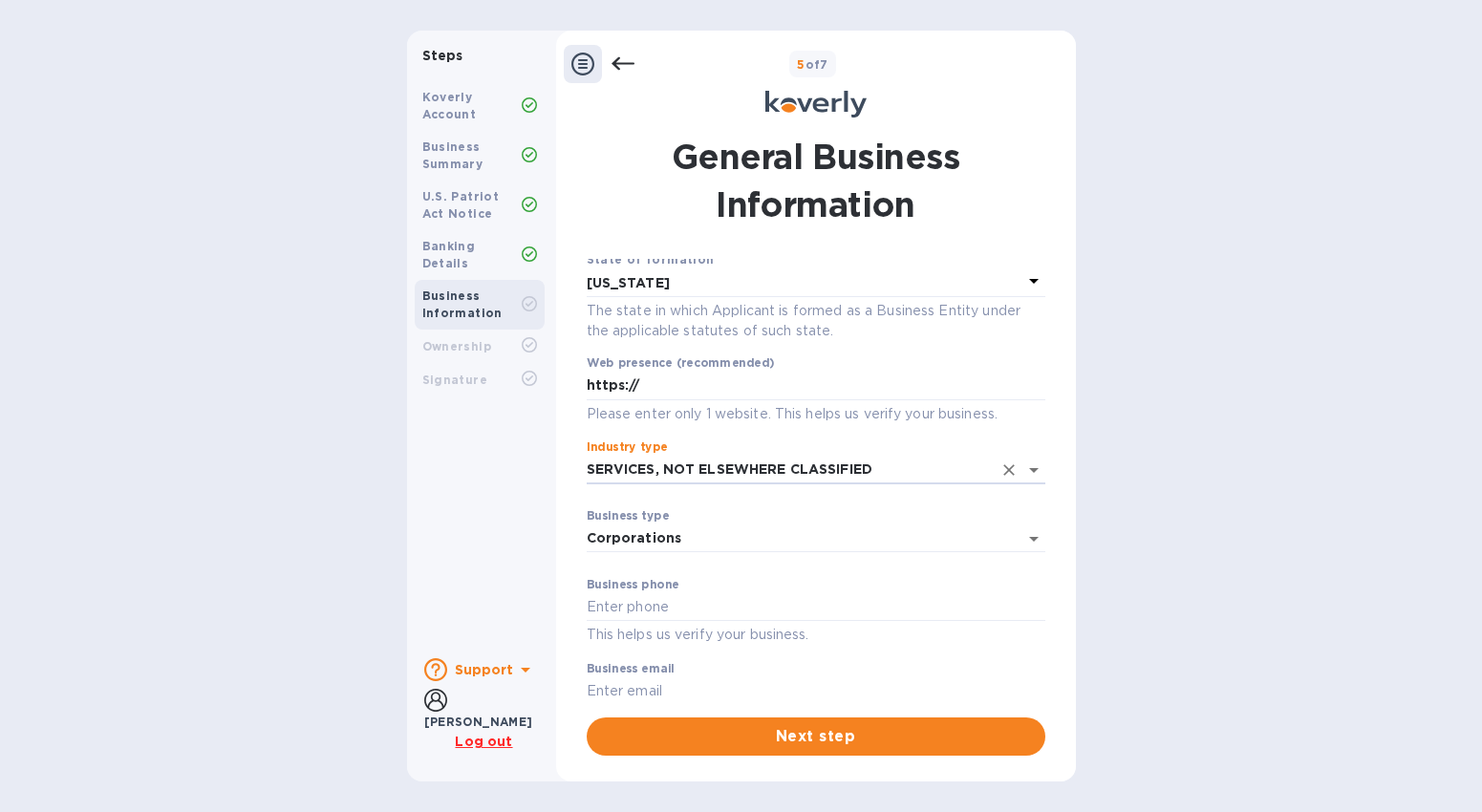
scroll to position [124, 0]
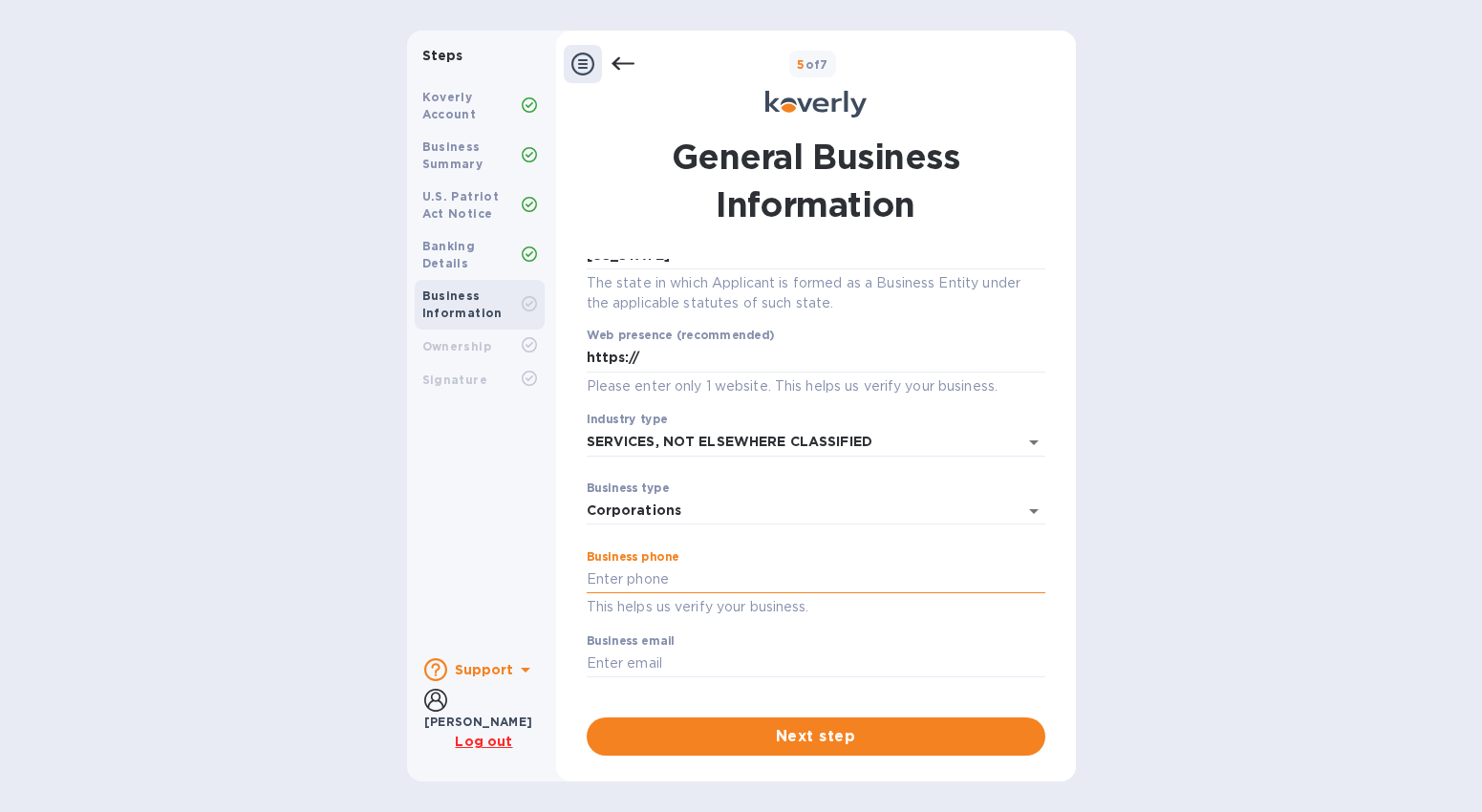
click at [691, 577] on input "text" at bounding box center [816, 580] width 459 height 29
type input "4044465781"
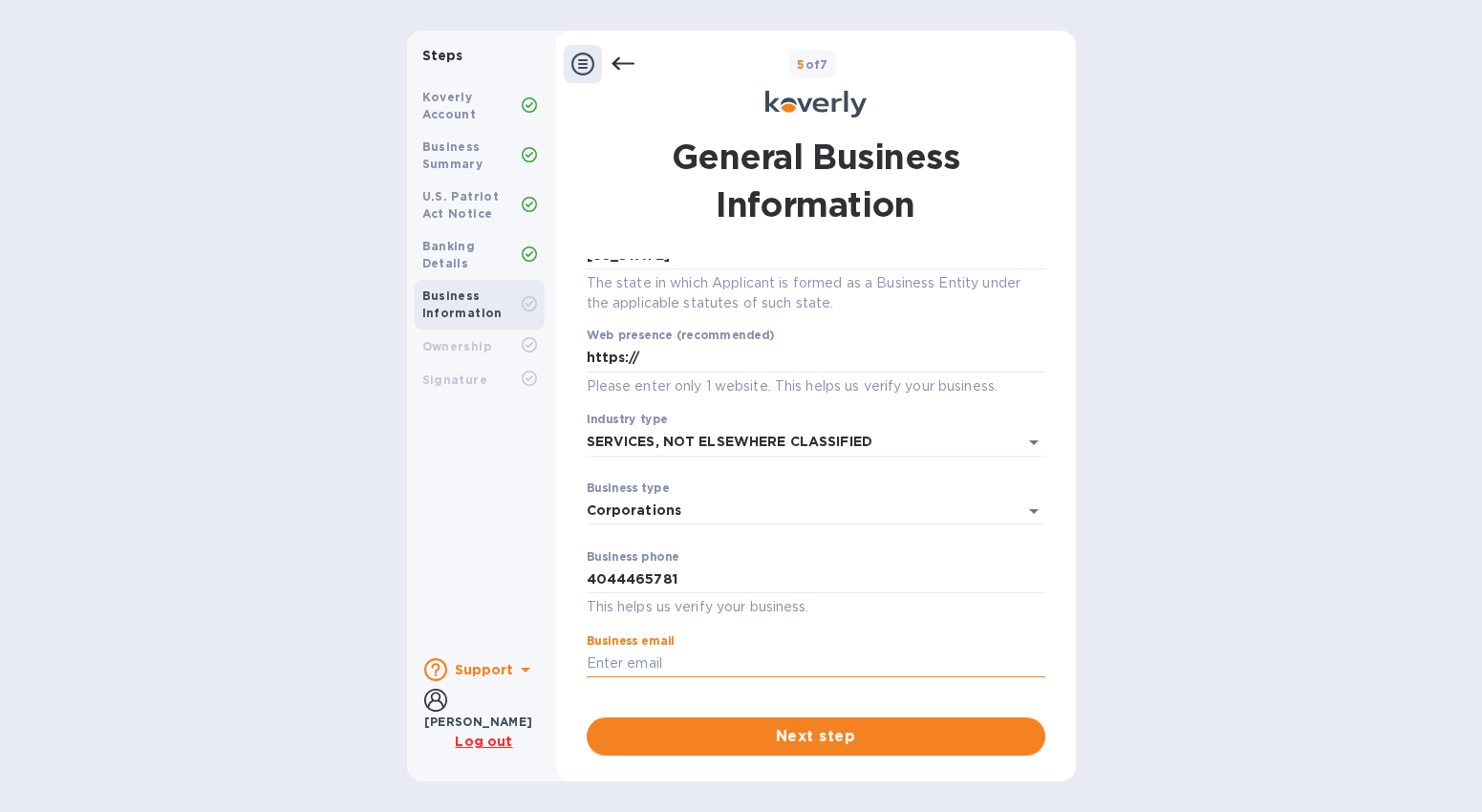
click at [639, 664] on input "text" at bounding box center [816, 664] width 459 height 29
type input "[PERSON_NAME][EMAIL_ADDRESS][DOMAIN_NAME]"
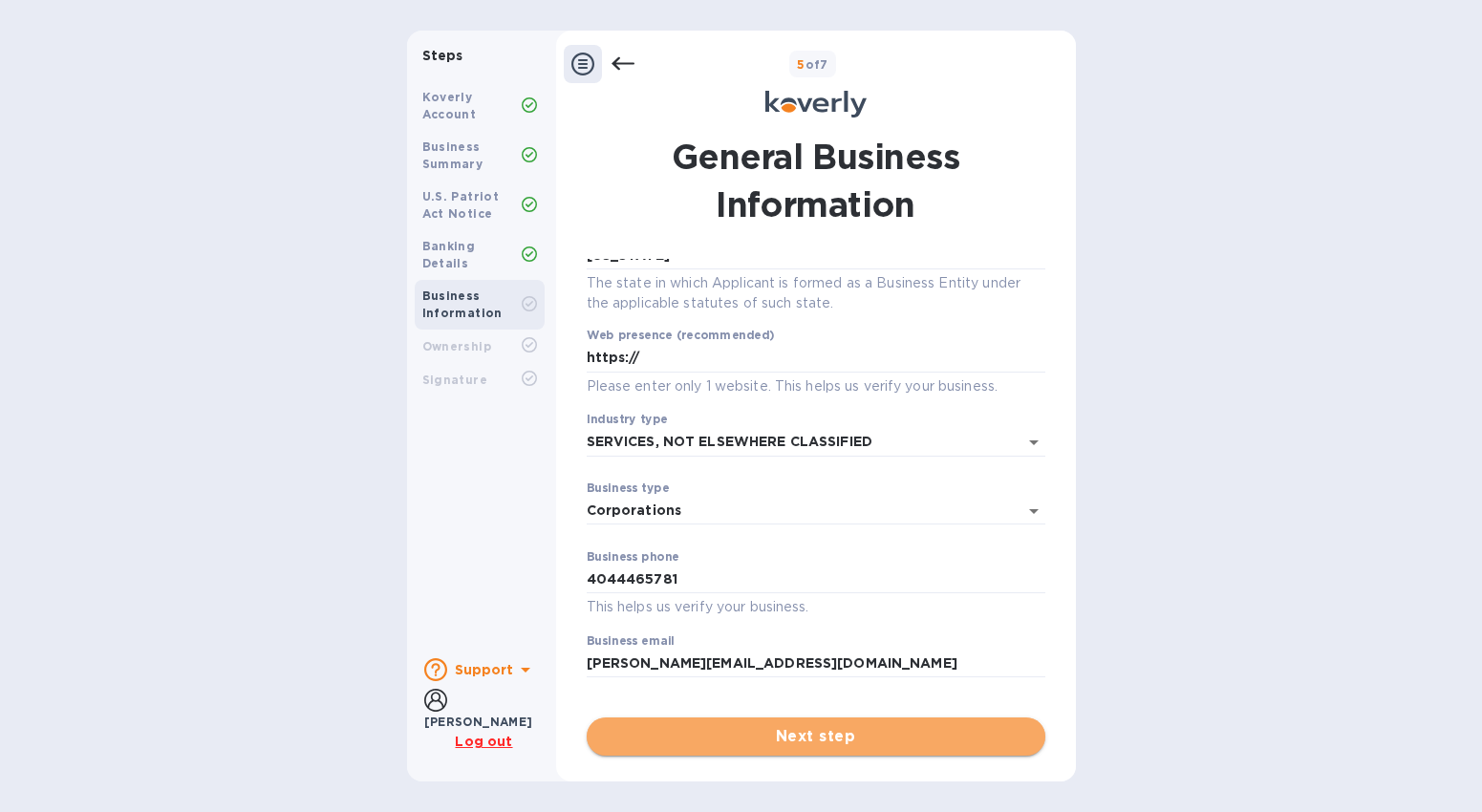
click at [816, 744] on span "Next step" at bounding box center [816, 737] width 428 height 23
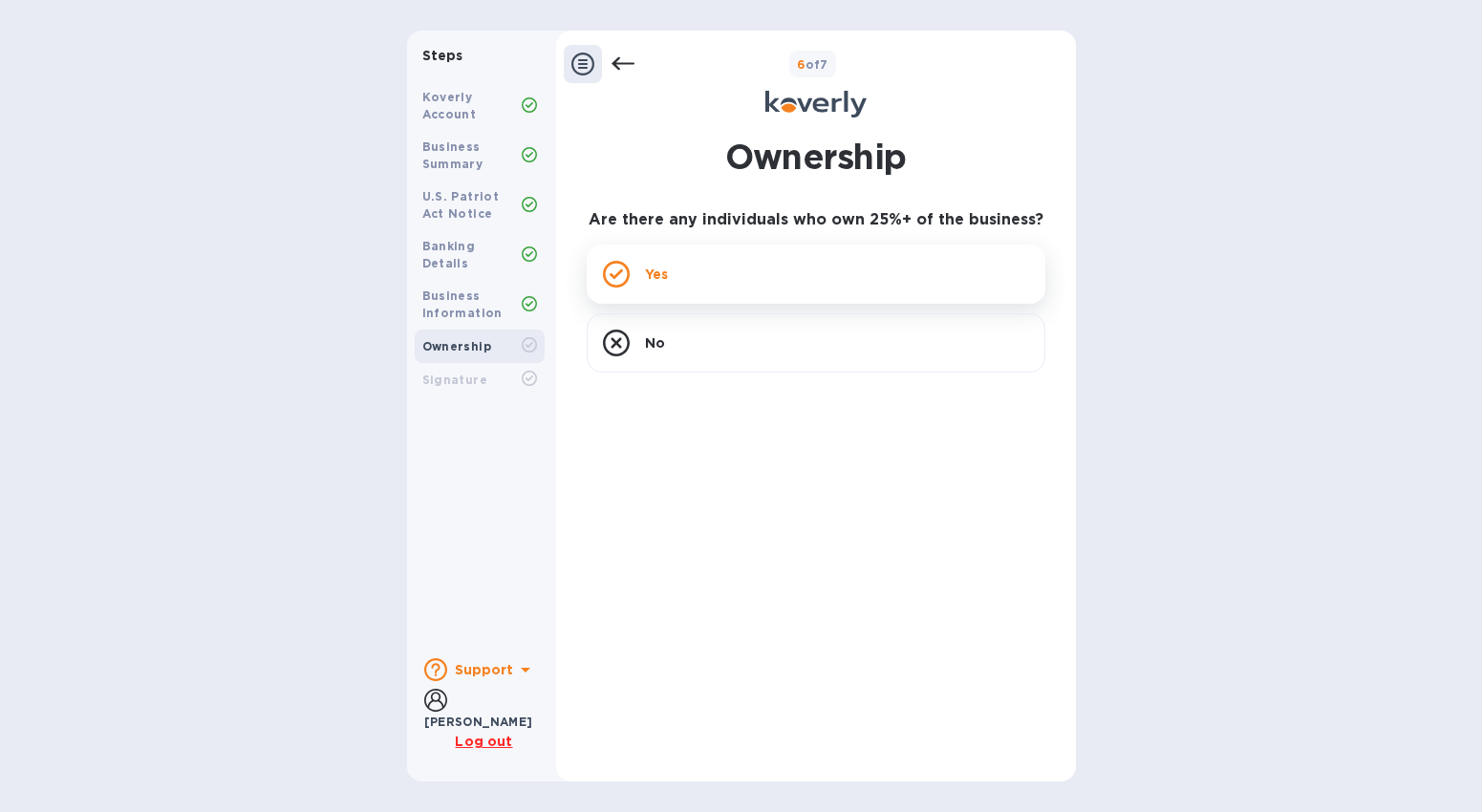
click at [810, 279] on div "Yes" at bounding box center [816, 274] width 459 height 59
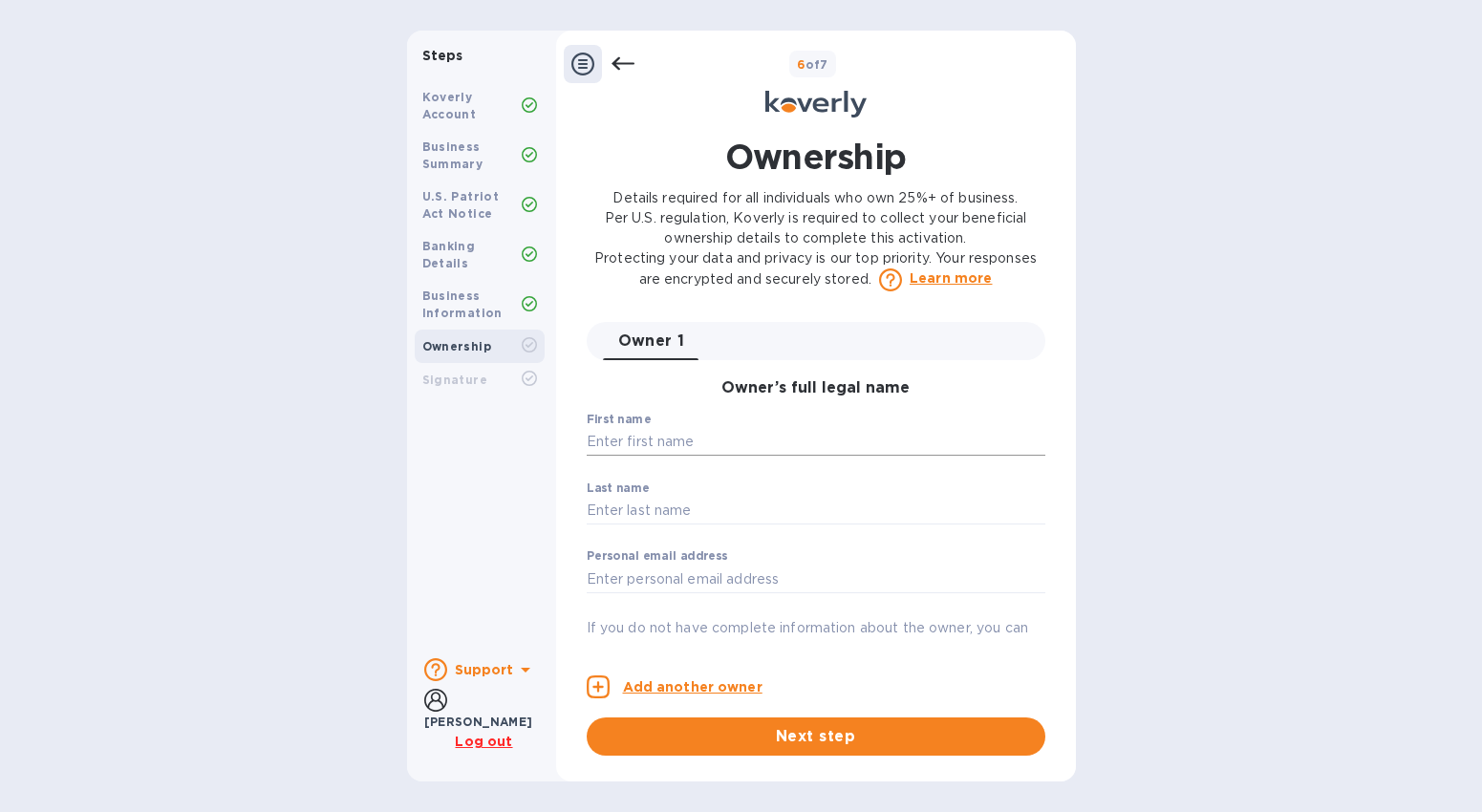
click at [667, 440] on input "text" at bounding box center [816, 442] width 459 height 29
type input "[PERSON_NAME]"
type input "LI"
type input "[EMAIL_ADDRESS][DOMAIN_NAME]"
type input "[STREET_ADDRESS][PERSON_NAME]"
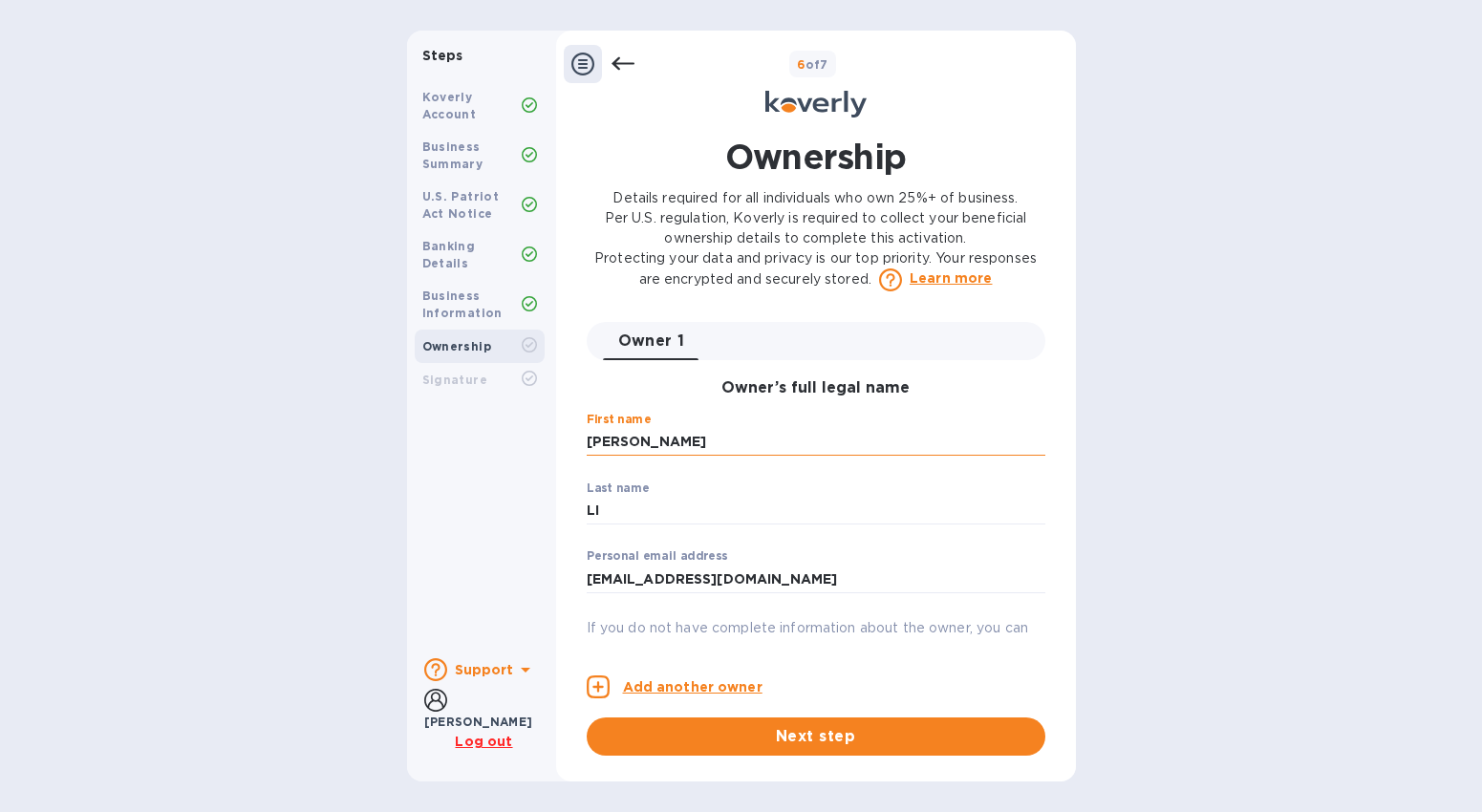
type input "STE 20"
type input "[GEOGRAPHIC_DATA]"
type input "30122"
type input "***81"
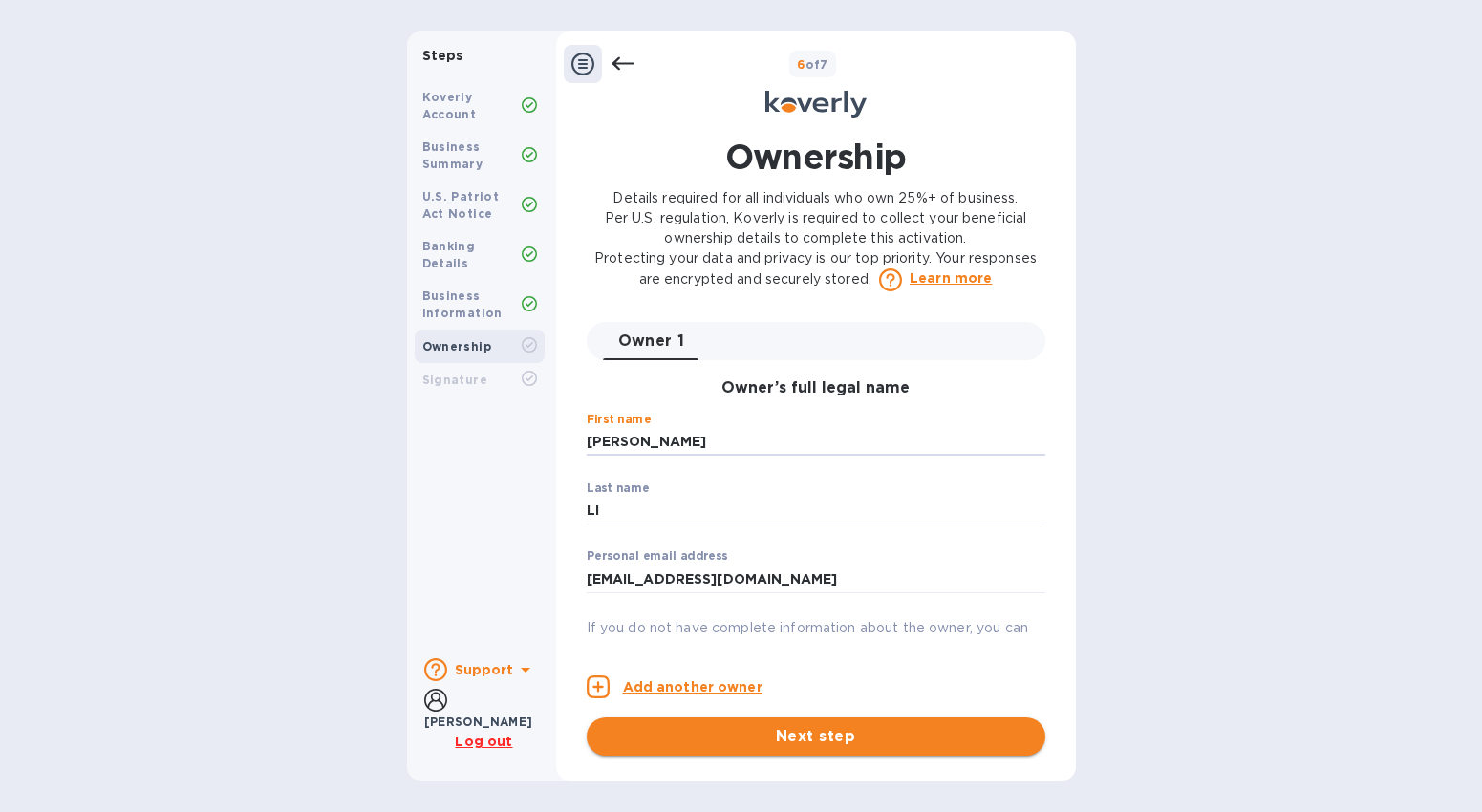
click at [792, 740] on span "Next step" at bounding box center [816, 737] width 428 height 23
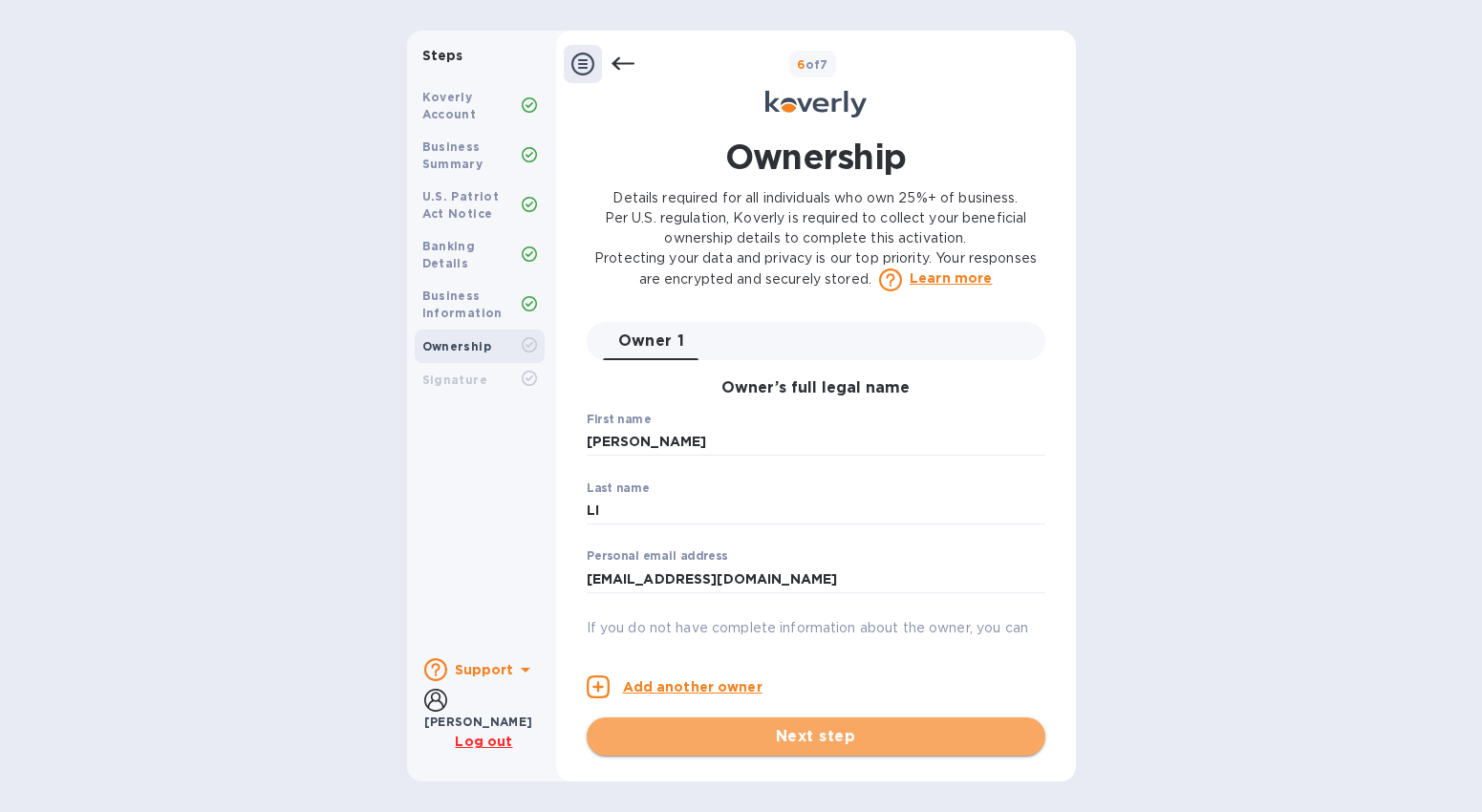
click at [791, 737] on span "Next step" at bounding box center [816, 737] width 428 height 23
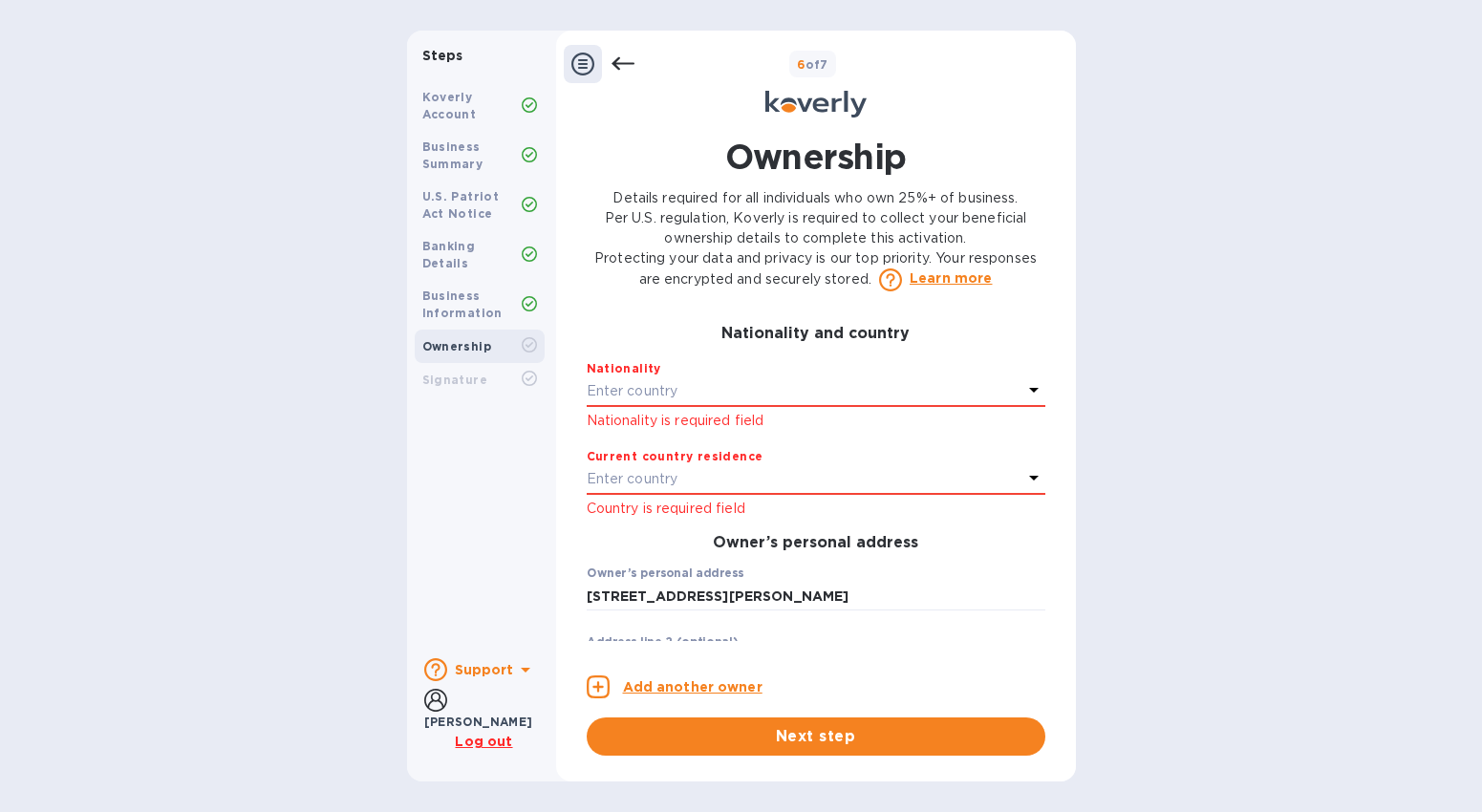
scroll to position [417, 0]
click at [667, 399] on p "Enter country" at bounding box center [632, 388] width 92 height 20
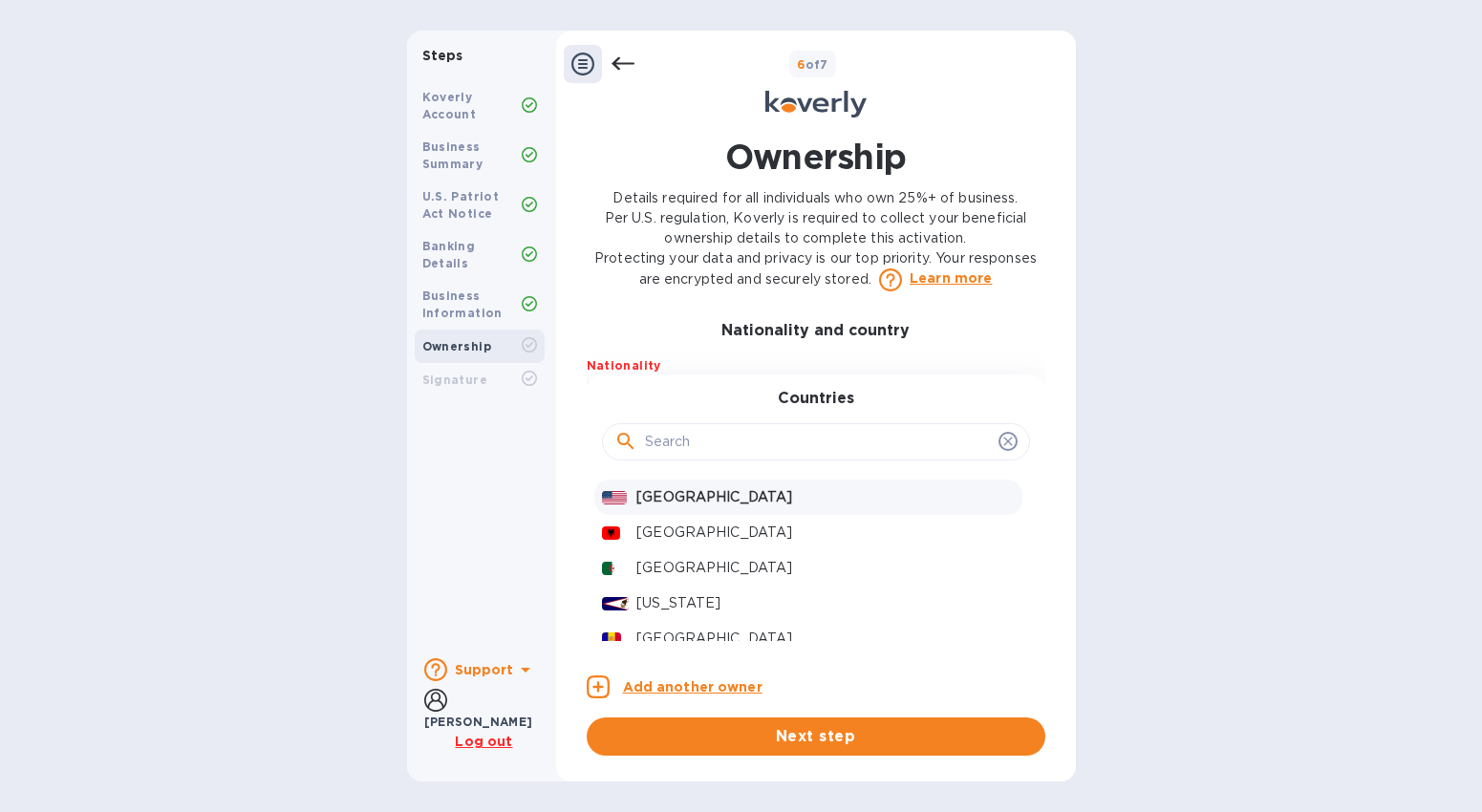
click at [688, 507] on p "[GEOGRAPHIC_DATA]" at bounding box center [825, 496] width 378 height 20
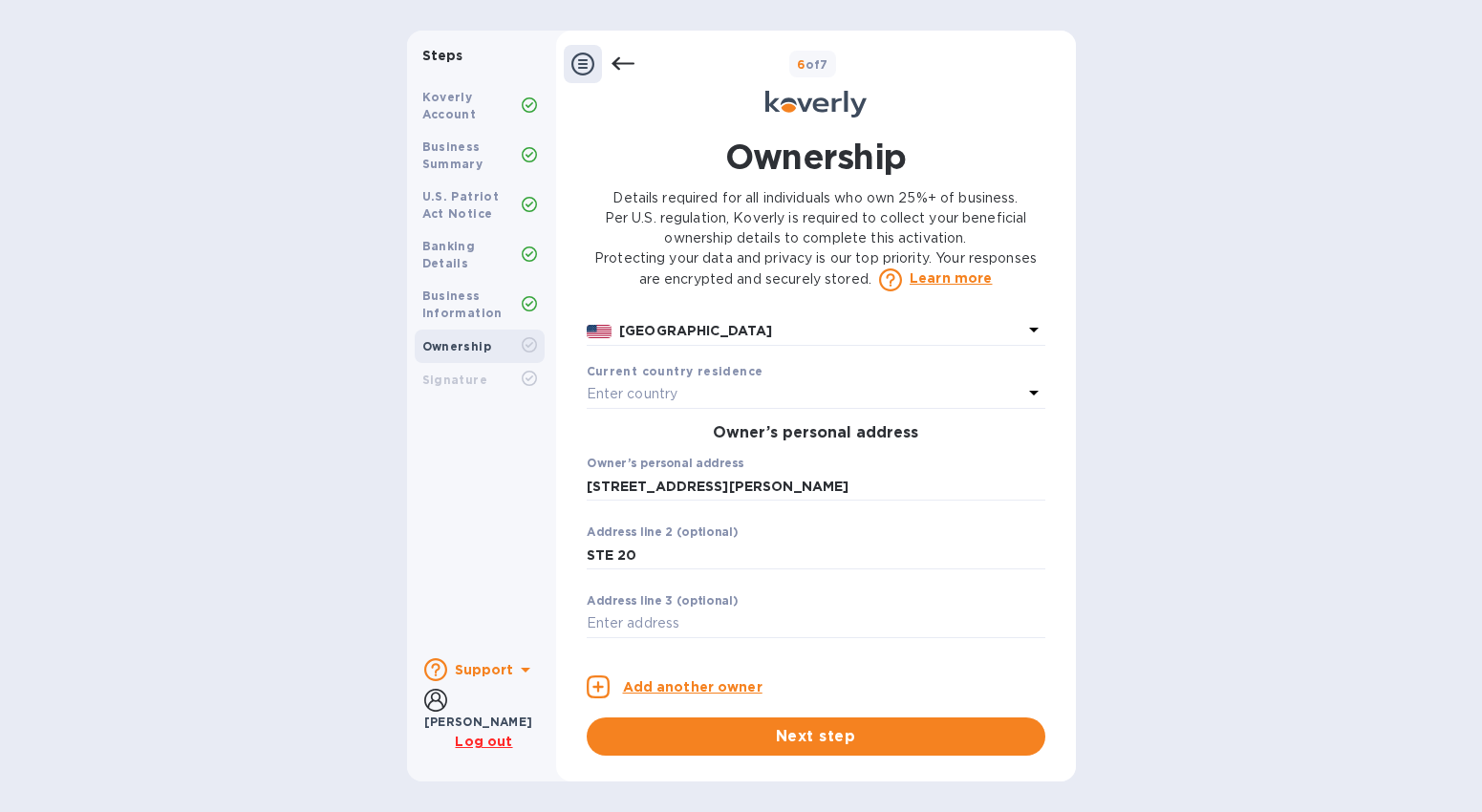
scroll to position [505, 0]
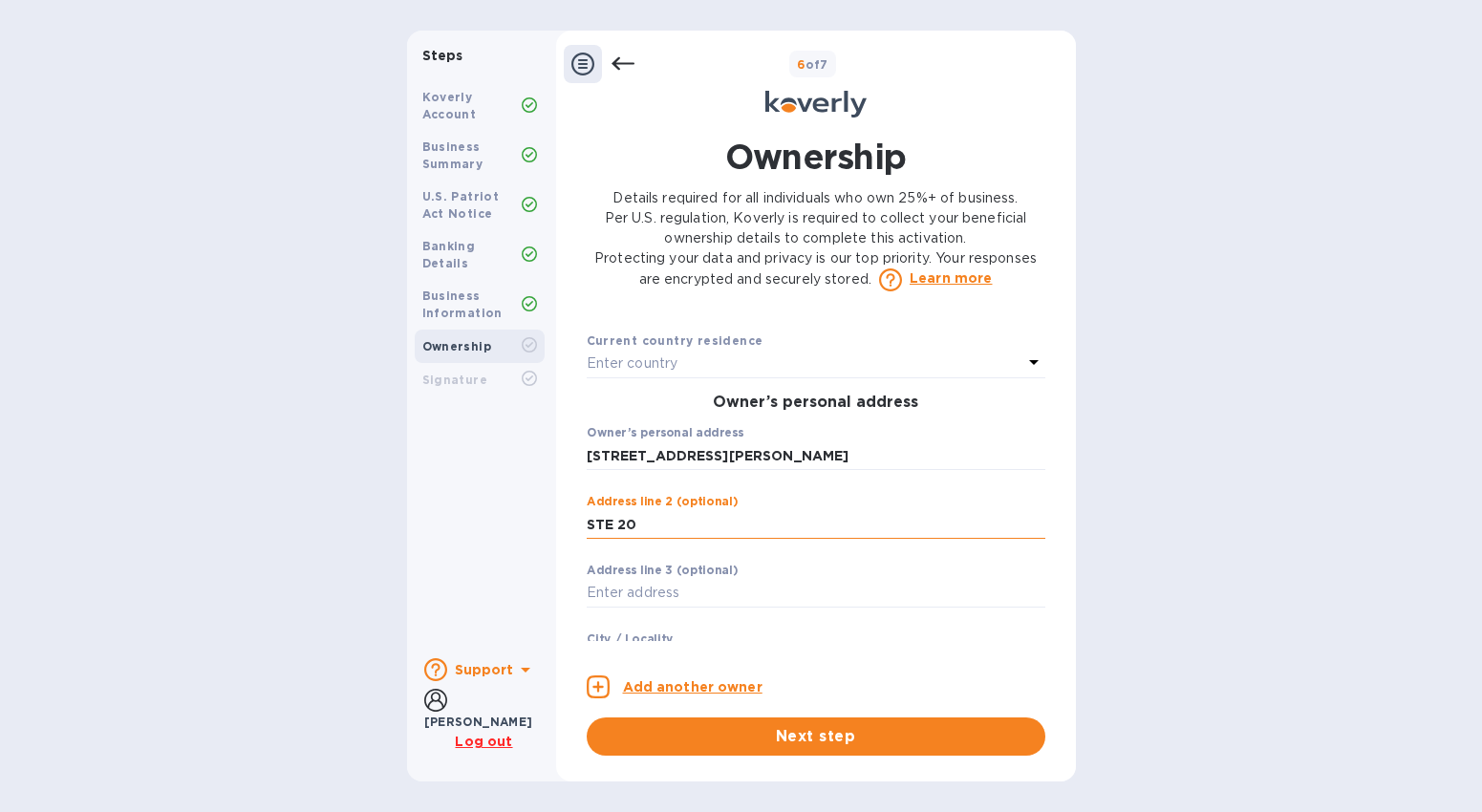
click at [723, 539] on input "STE 20" at bounding box center [816, 525] width 459 height 29
type input "STE 200"
drag, startPoint x: 790, startPoint y: 475, endPoint x: 477, endPoint y: 497, distance: 313.8
click at [477, 497] on div "Steps Koverly Account Business Summary U.S. Patriot Act Notice Banking Details …" at bounding box center [741, 406] width 669 height 751
type input "[STREET_ADDRESS][PERSON_NAME]"
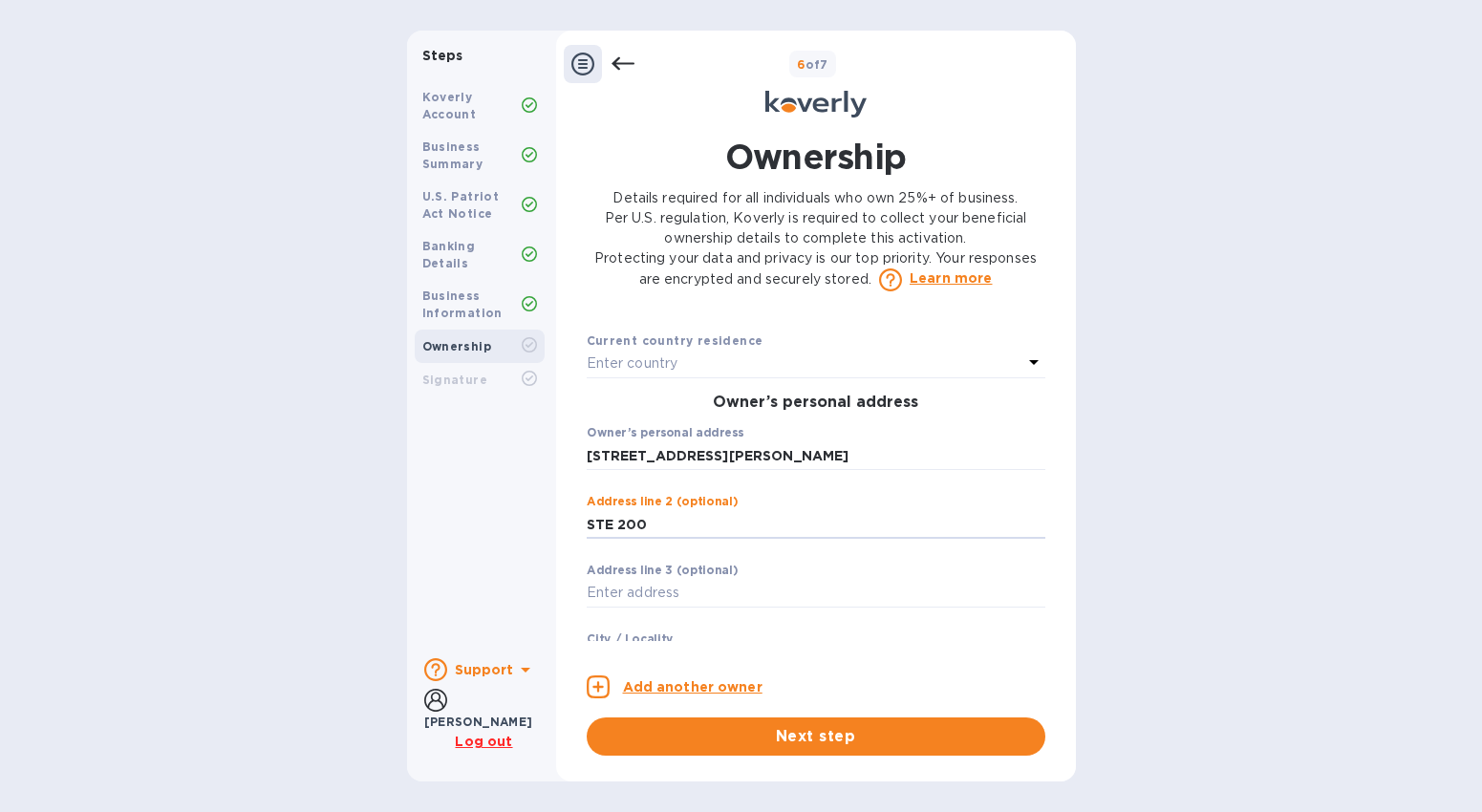
drag, startPoint x: 648, startPoint y: 552, endPoint x: 536, endPoint y: 552, distance: 112.0
click at [536, 552] on div "Steps Koverly Account Business Summary U.S. Patriot Act Notice Banking Details …" at bounding box center [741, 406] width 669 height 751
drag, startPoint x: 669, startPoint y: 546, endPoint x: 543, endPoint y: 561, distance: 126.9
click at [534, 546] on div "Steps Koverly Account Business Summary U.S. Patriot Act Notice Banking Details …" at bounding box center [741, 406] width 669 height 751
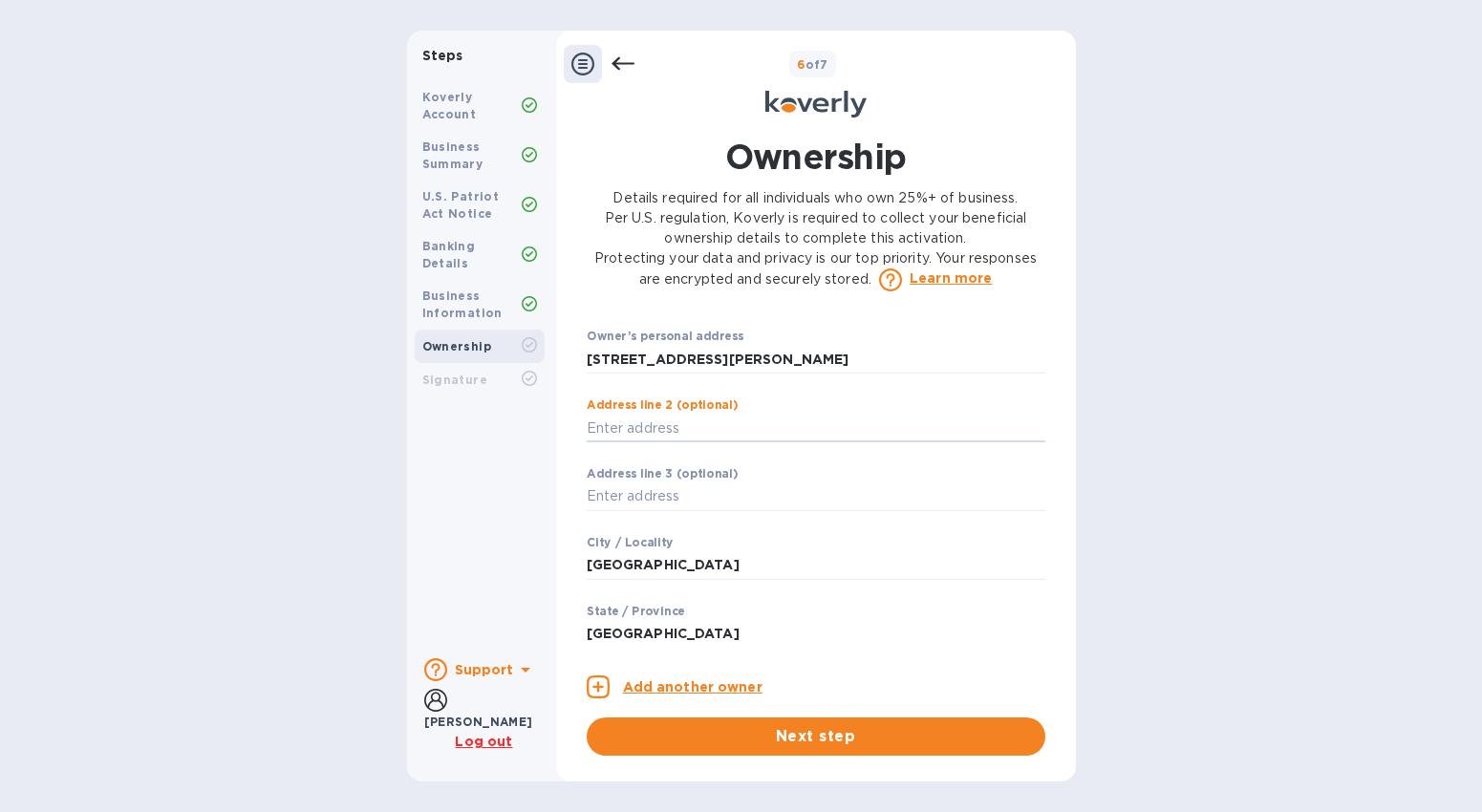
scroll to position [680, 0]
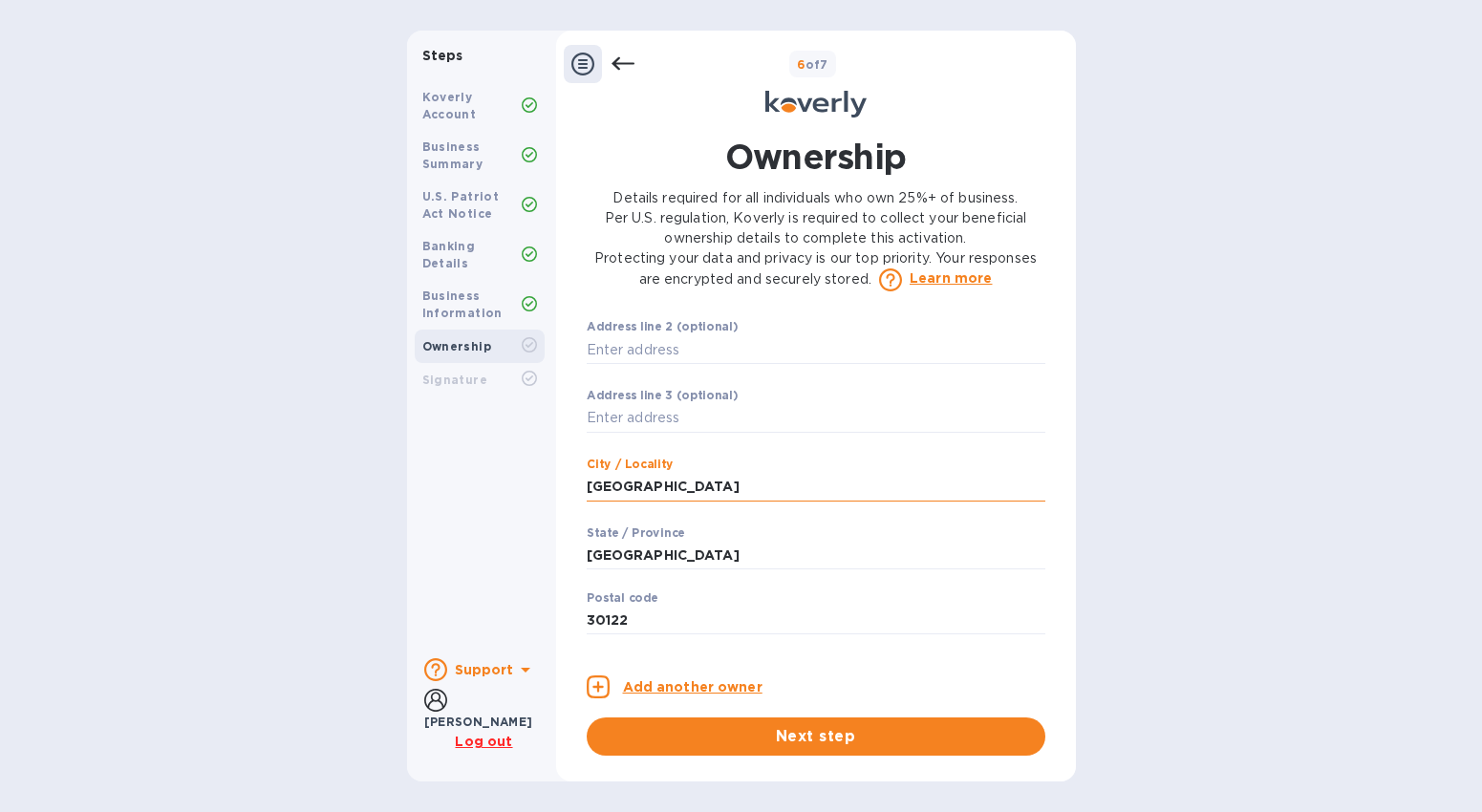
drag, startPoint x: 712, startPoint y: 506, endPoint x: 657, endPoint y: 510, distance: 55.1
click at [529, 532] on div "Steps Koverly Account Business Summary U.S. Patriot Act Notice Banking Details …" at bounding box center [741, 406] width 669 height 751
drag, startPoint x: 707, startPoint y: 499, endPoint x: 557, endPoint y: 517, distance: 151.1
click at [559, 516] on div "Ownership Details required for all individuals who own 25%+ of business. Per U.…" at bounding box center [815, 443] width 520 height 646
drag, startPoint x: 731, startPoint y: 502, endPoint x: 555, endPoint y: 505, distance: 176.0
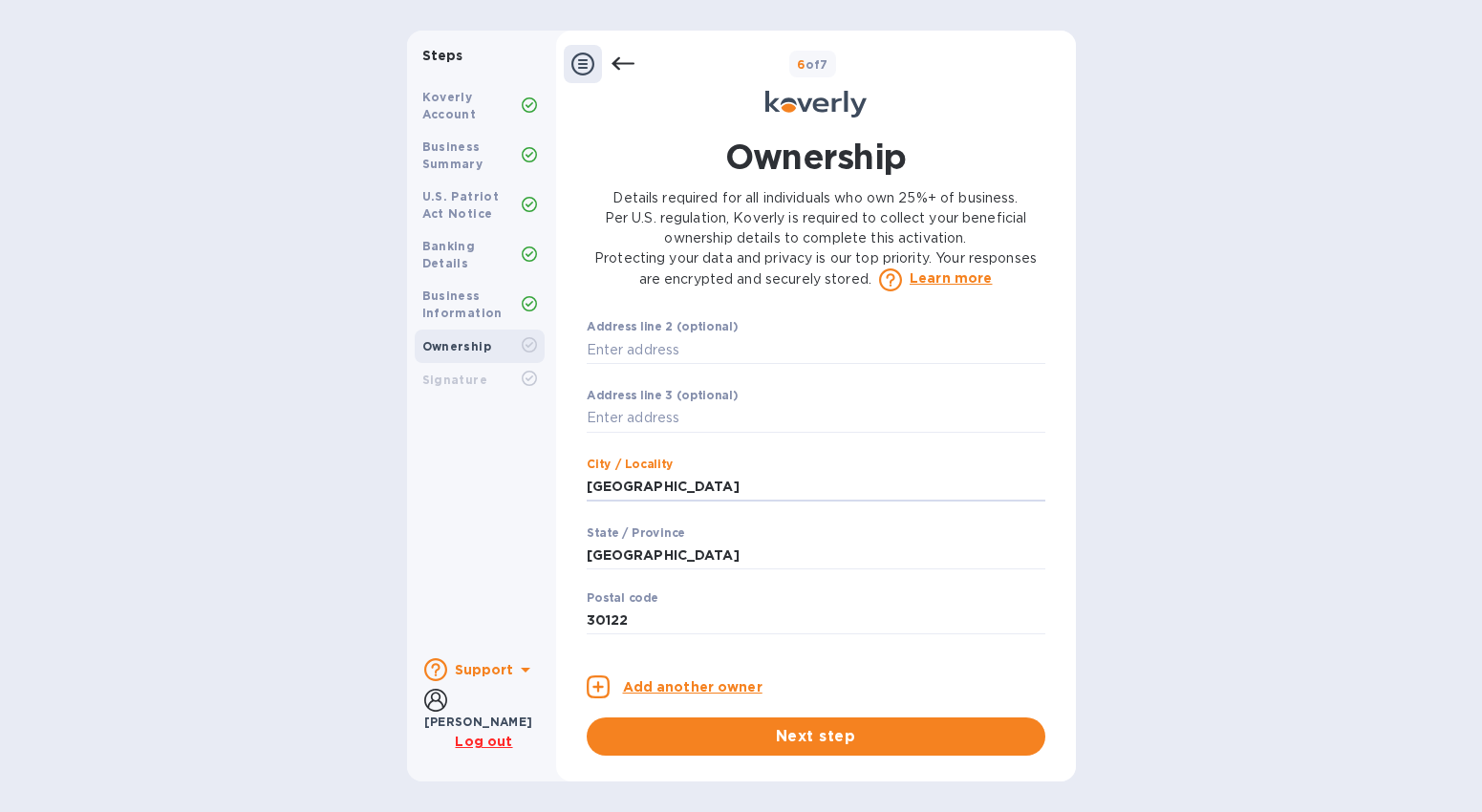
click at [556, 504] on div "Ownership Details required for all individuals who own 25%+ of business. Per U.…" at bounding box center [815, 443] width 520 height 646
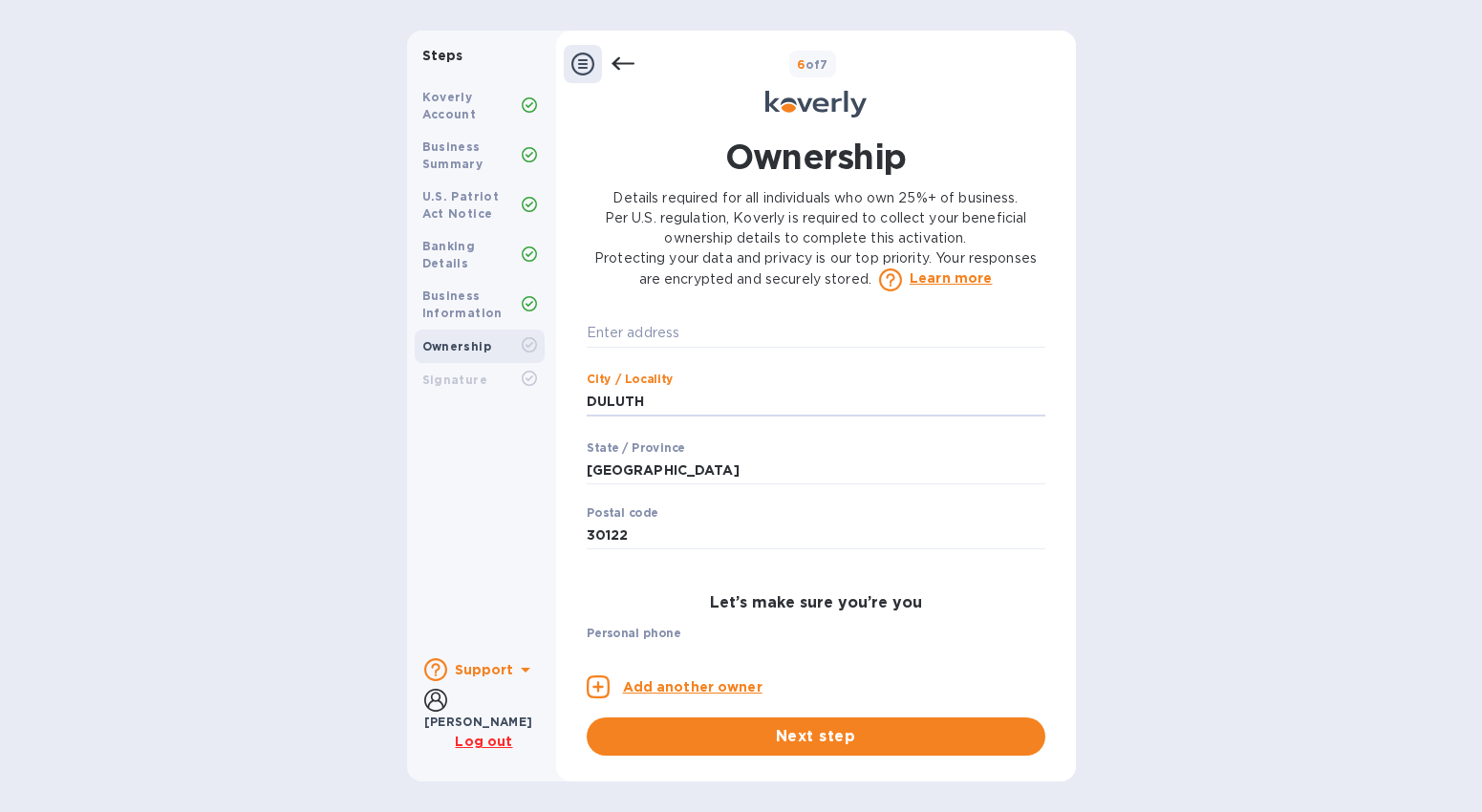
scroll to position [797, 0]
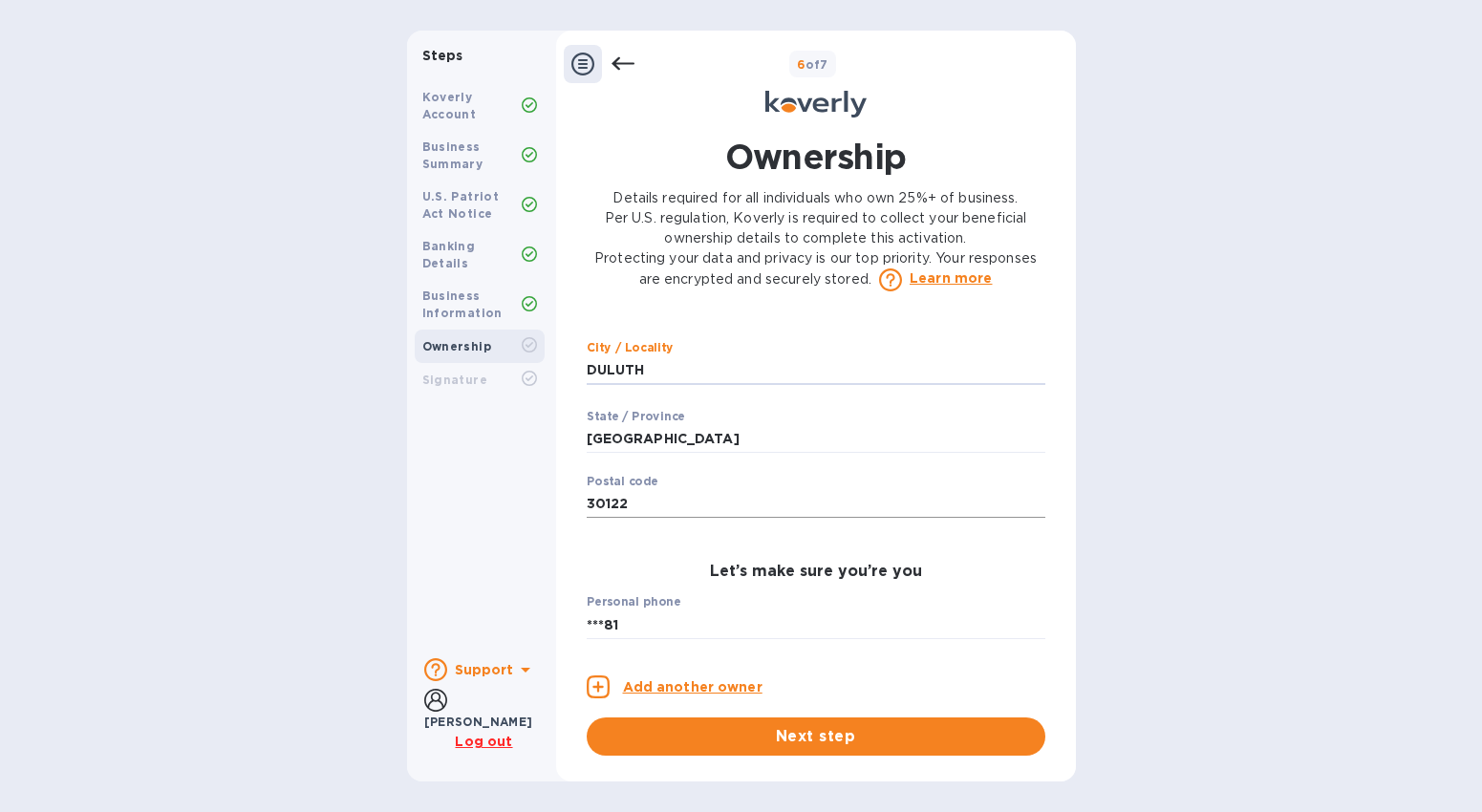
type input "DULUTH"
click at [639, 519] on input "30122" at bounding box center [816, 504] width 459 height 29
drag, startPoint x: 639, startPoint y: 532, endPoint x: 605, endPoint y: 536, distance: 34.2
click at [604, 519] on input "30122" at bounding box center [816, 504] width 459 height 29
type input "30097"
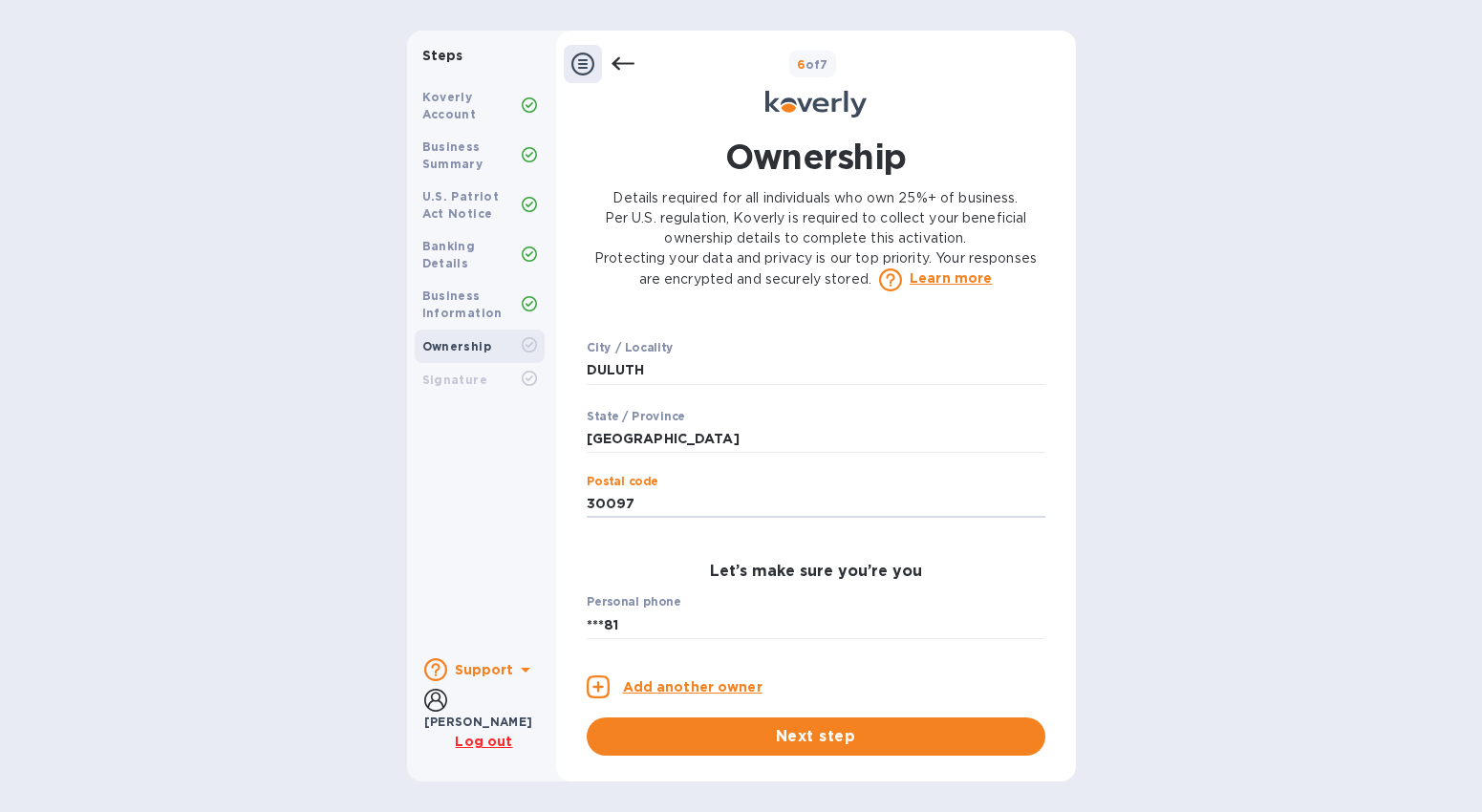
click at [984, 609] on div "Owner 1 0 Owner’s full legal name First name [PERSON_NAME] ​ Last name [PERSON_…" at bounding box center [816, 482] width 459 height 319
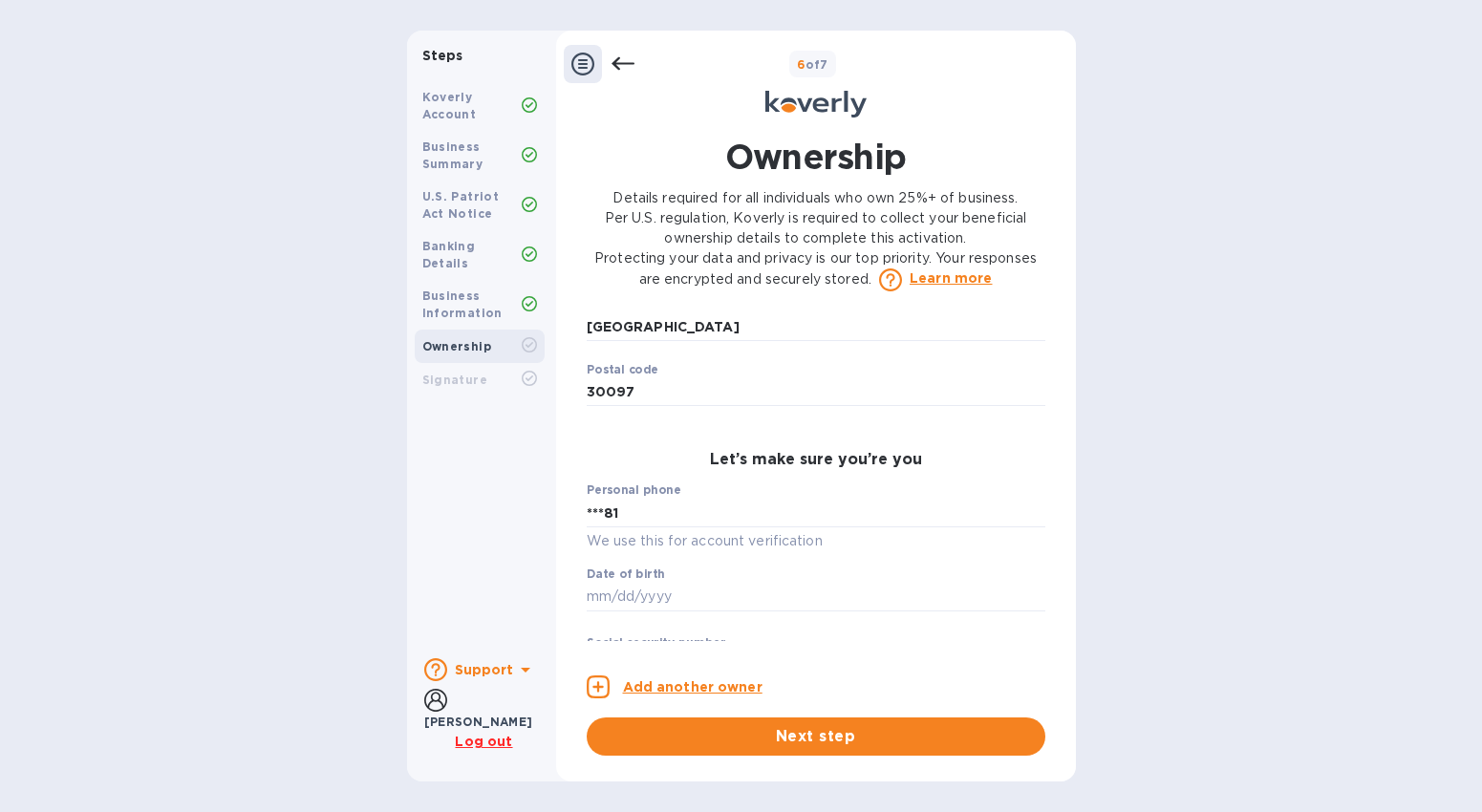
scroll to position [993, 0]
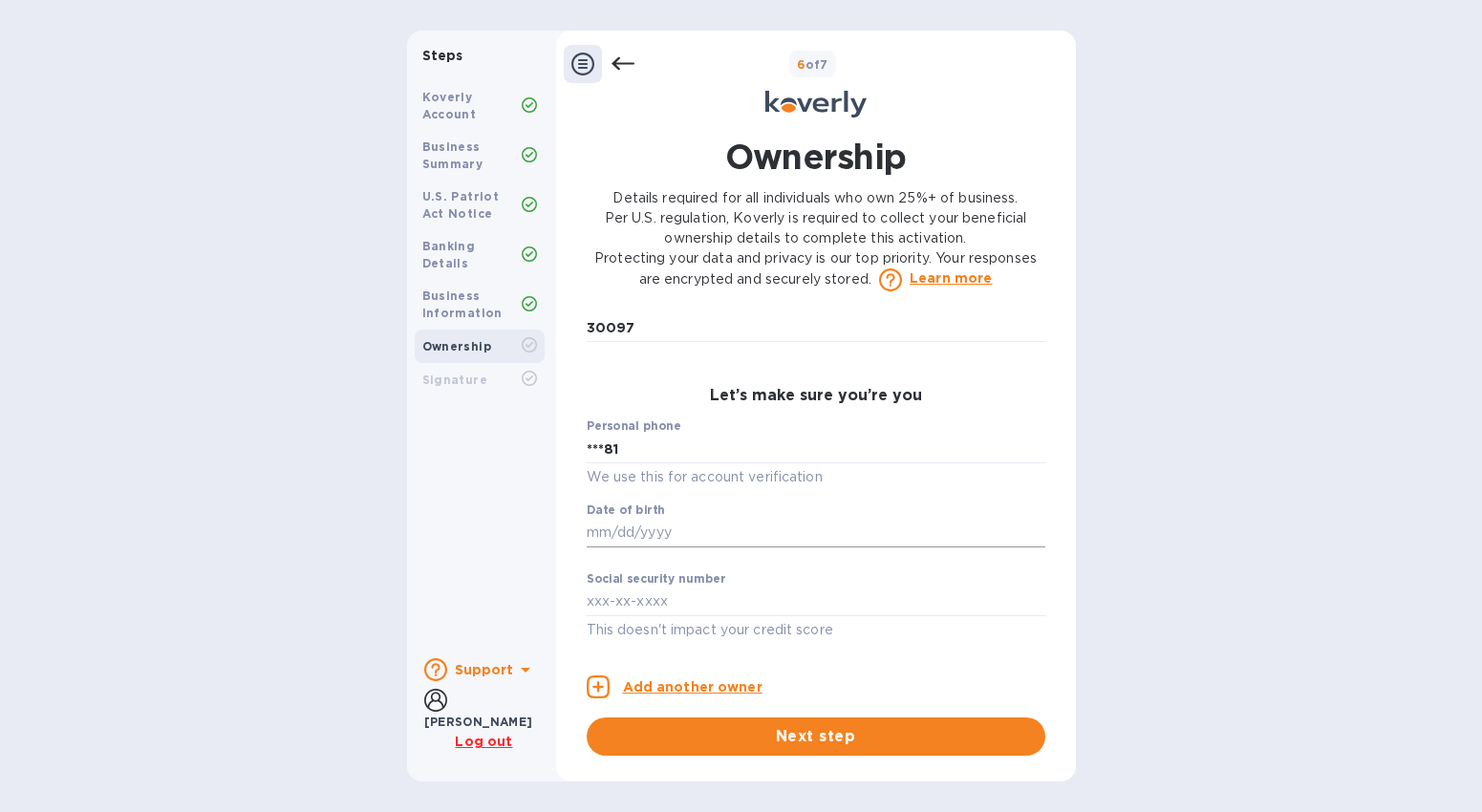
click at [630, 534] on input "text" at bounding box center [816, 533] width 459 height 29
type input "***68"
click at [622, 604] on input "text" at bounding box center [816, 602] width 459 height 29
click at [482, 743] on u "Log out" at bounding box center [483, 741] width 57 height 15
